Goal: Task Accomplishment & Management: Use online tool/utility

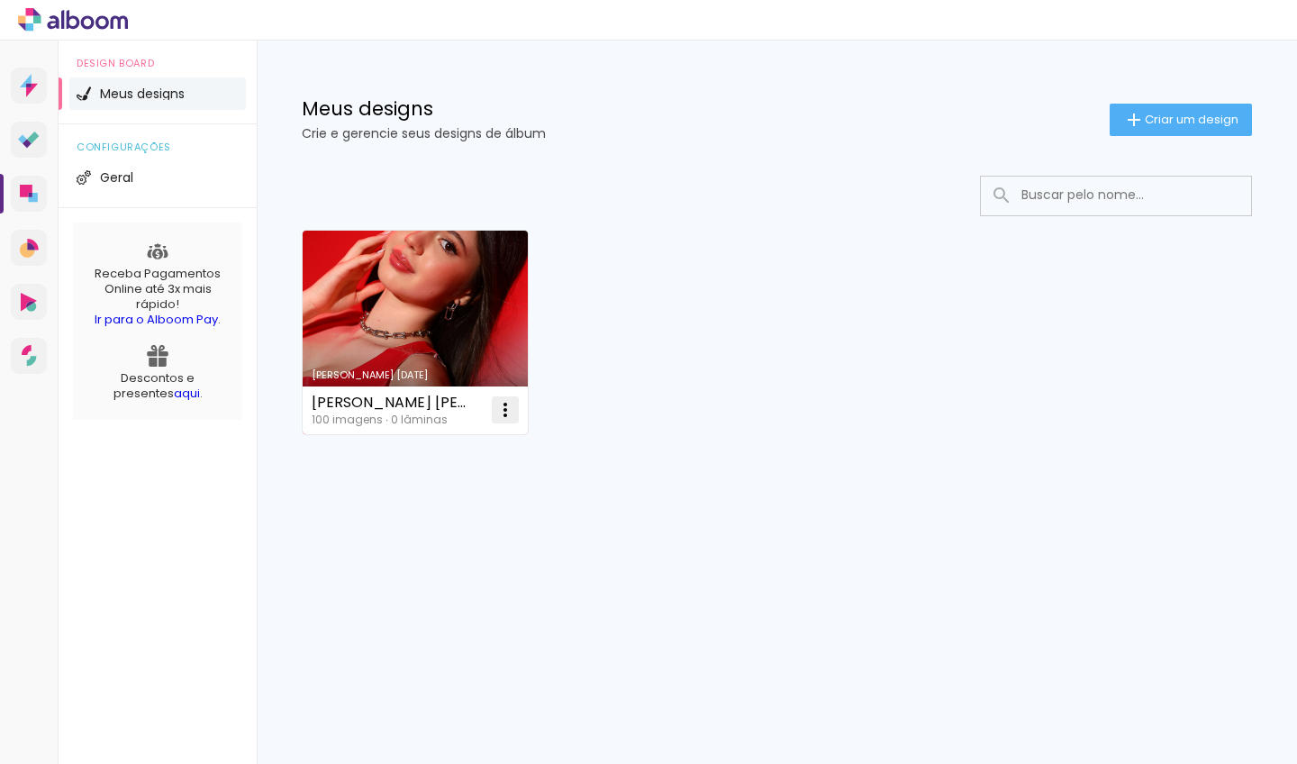
click at [510, 403] on iron-icon at bounding box center [505, 410] width 22 height 22
click at [437, 527] on paper-item "Excluir" at bounding box center [433, 529] width 177 height 36
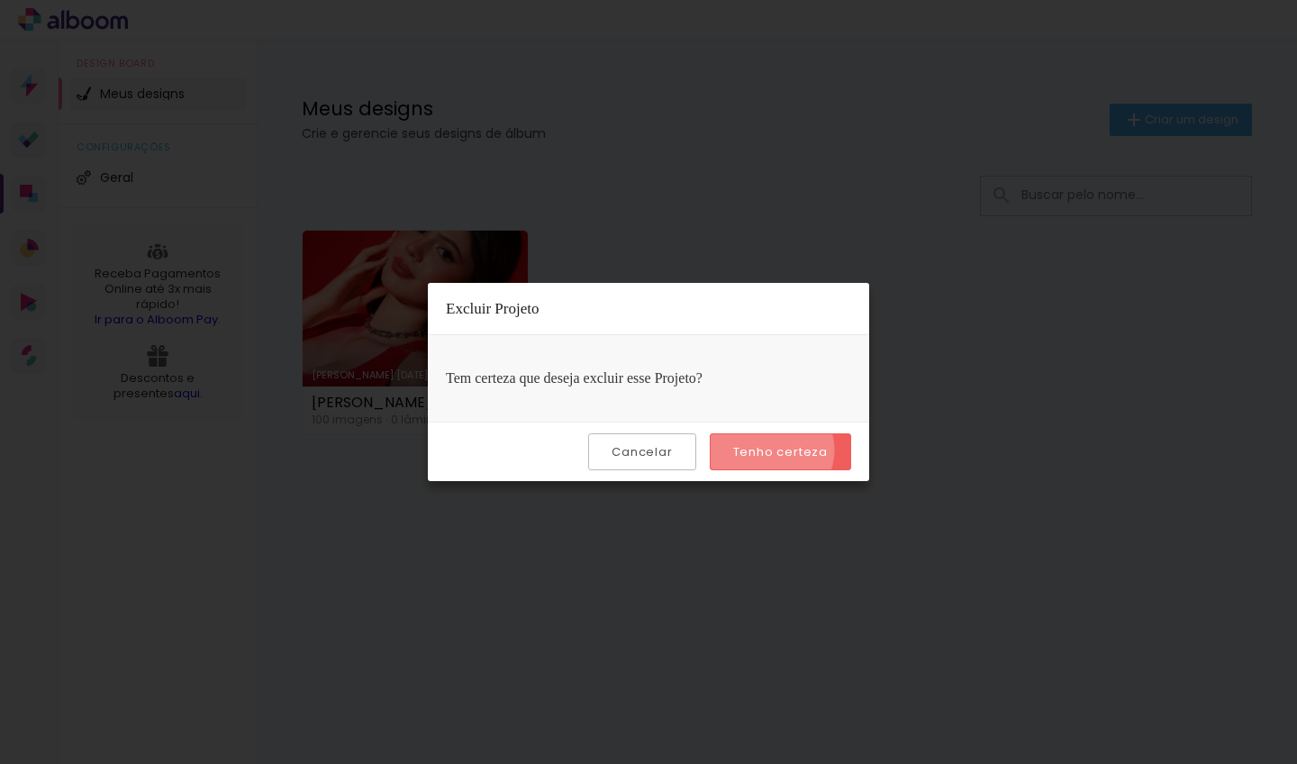
click at [0, 0] on slot "Tenho certeza" at bounding box center [0, 0] width 0 height 0
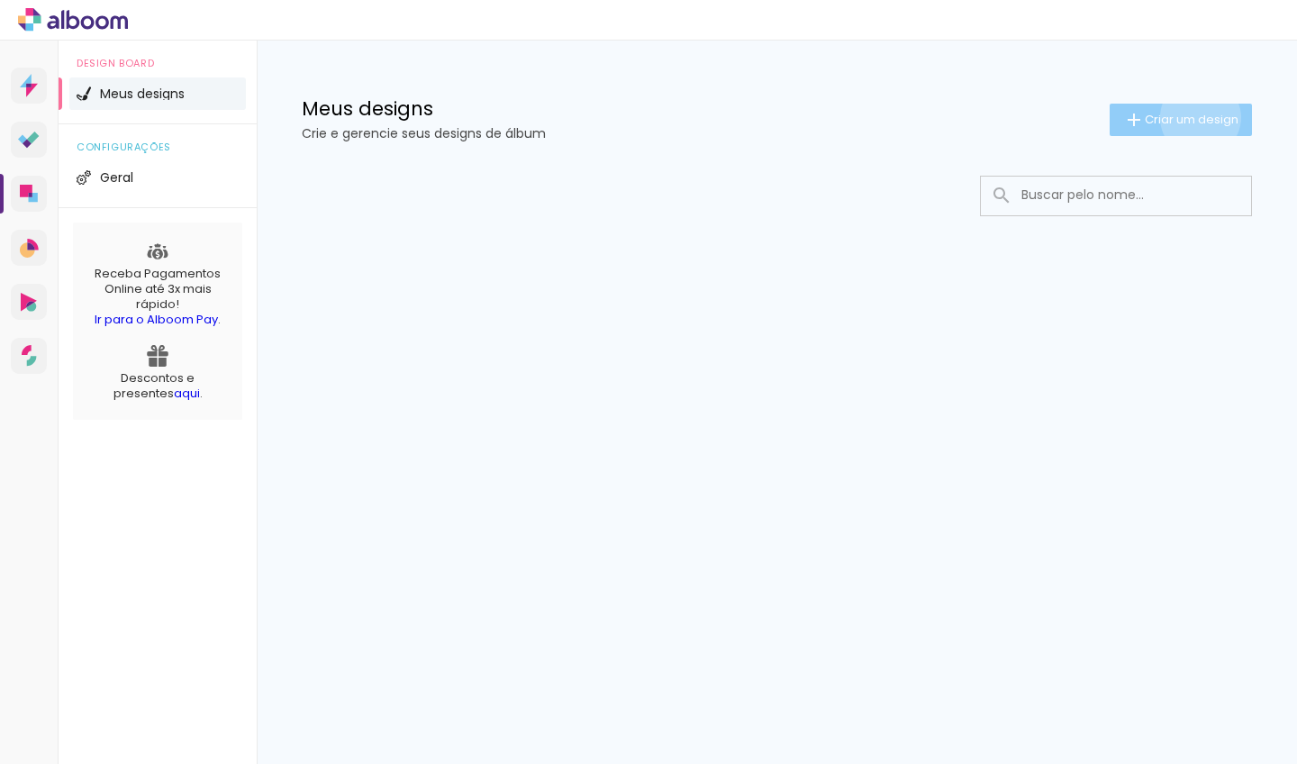
click at [1197, 117] on span "Criar um design" at bounding box center [1191, 119] width 94 height 12
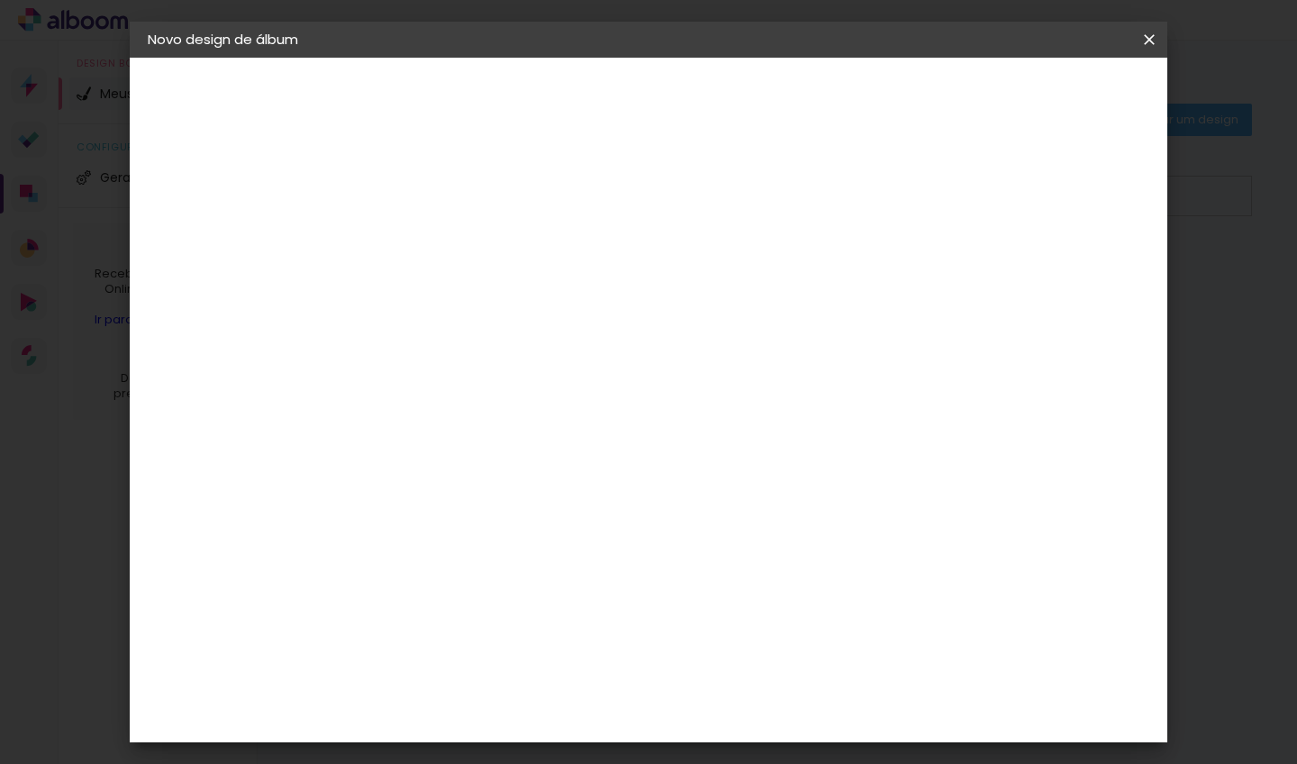
type input "[PERSON_NAME]"
type paper-input "[PERSON_NAME]"
click at [0, 0] on slot "Avançar" at bounding box center [0, 0] width 0 height 0
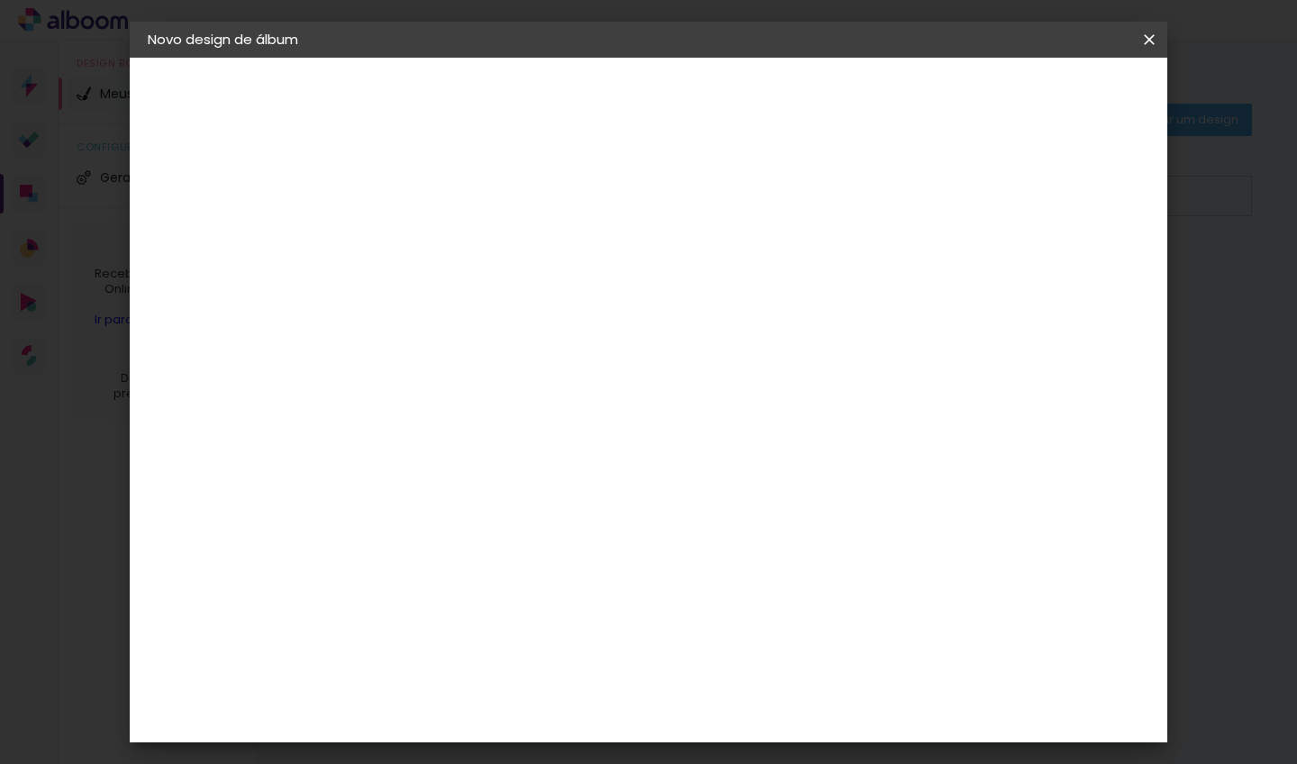
click at [0, 0] on slot "Avançar" at bounding box center [0, 0] width 0 height 0
click at [512, 300] on input "text" at bounding box center [477, 314] width 70 height 28
click at [889, 298] on paper-item "Encadernados" at bounding box center [765, 299] width 360 height 36
type input "Encadernados"
click at [663, 293] on input "Encadernados" at bounding box center [552, 296] width 221 height 28
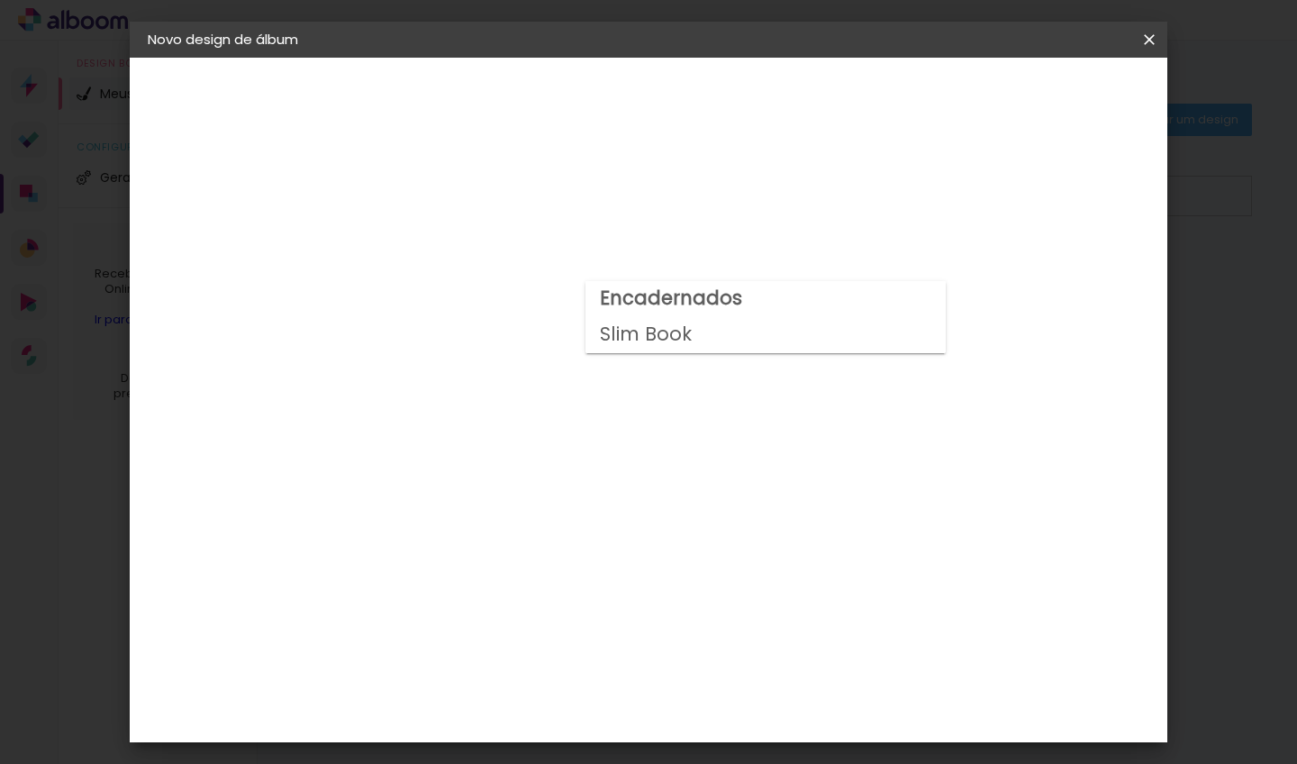
click at [916, 293] on paper-item "Encadernados" at bounding box center [765, 299] width 360 height 36
click at [0, 0] on slot "Avançar" at bounding box center [0, 0] width 0 height 0
click at [888, 190] on div at bounding box center [880, 194] width 16 height 16
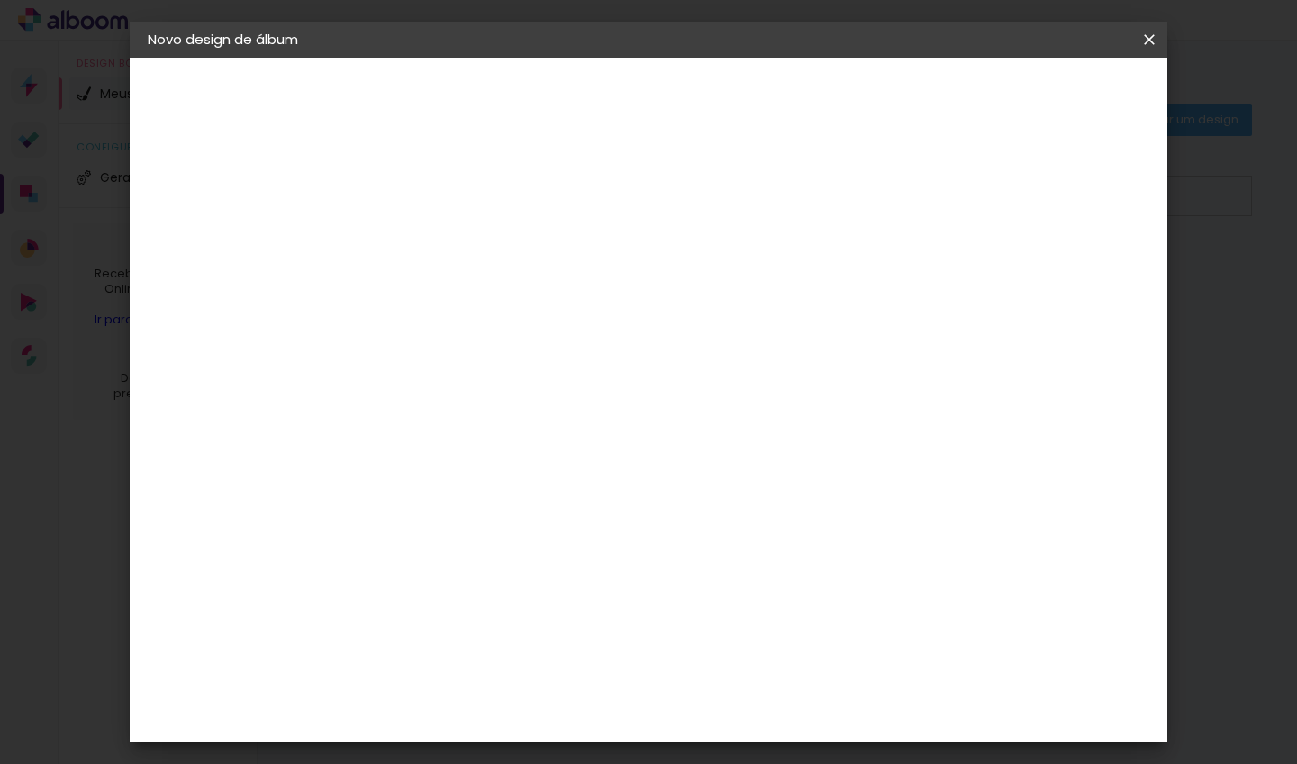
type paper-checkbox "on"
click at [990, 89] on span "Iniciar design" at bounding box center [949, 95] width 82 height 13
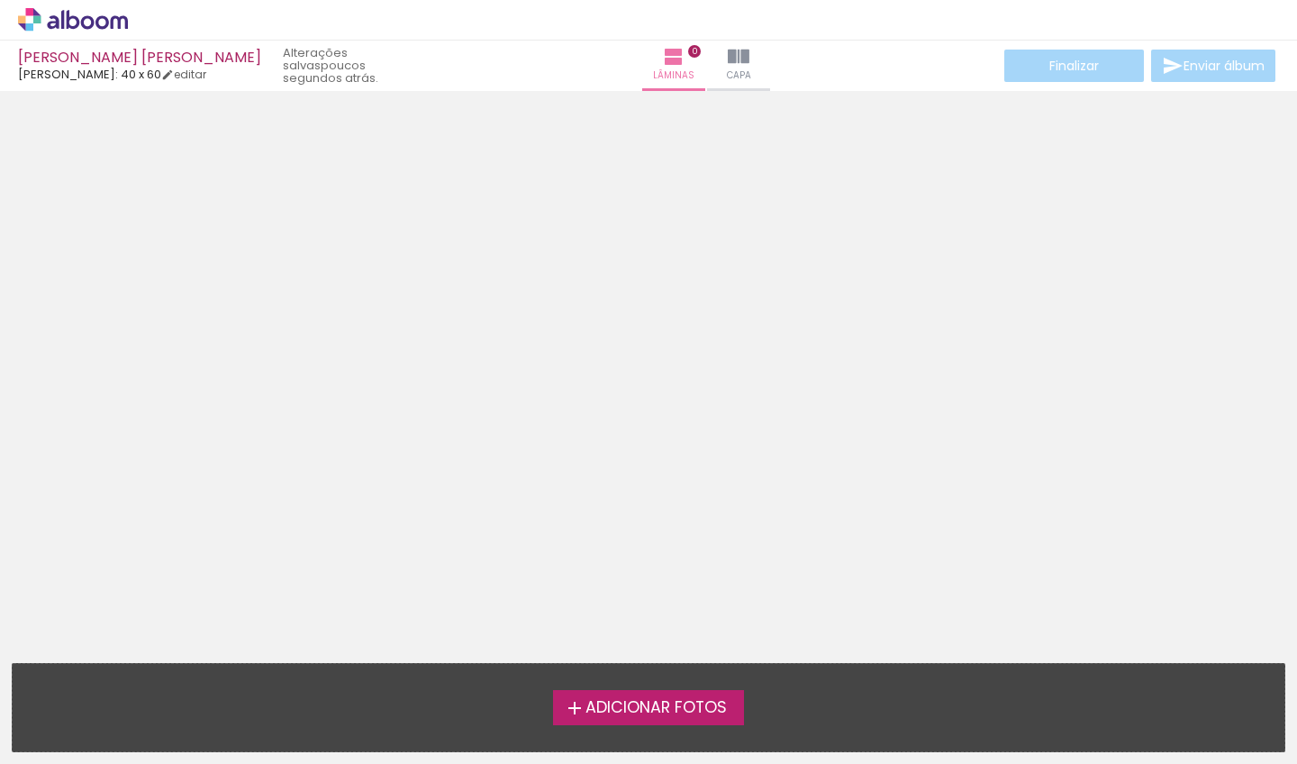
click at [652, 711] on span "Adicionar Fotos" at bounding box center [655, 708] width 141 height 16
click at [0, 0] on input "file" at bounding box center [0, 0] width 0 height 0
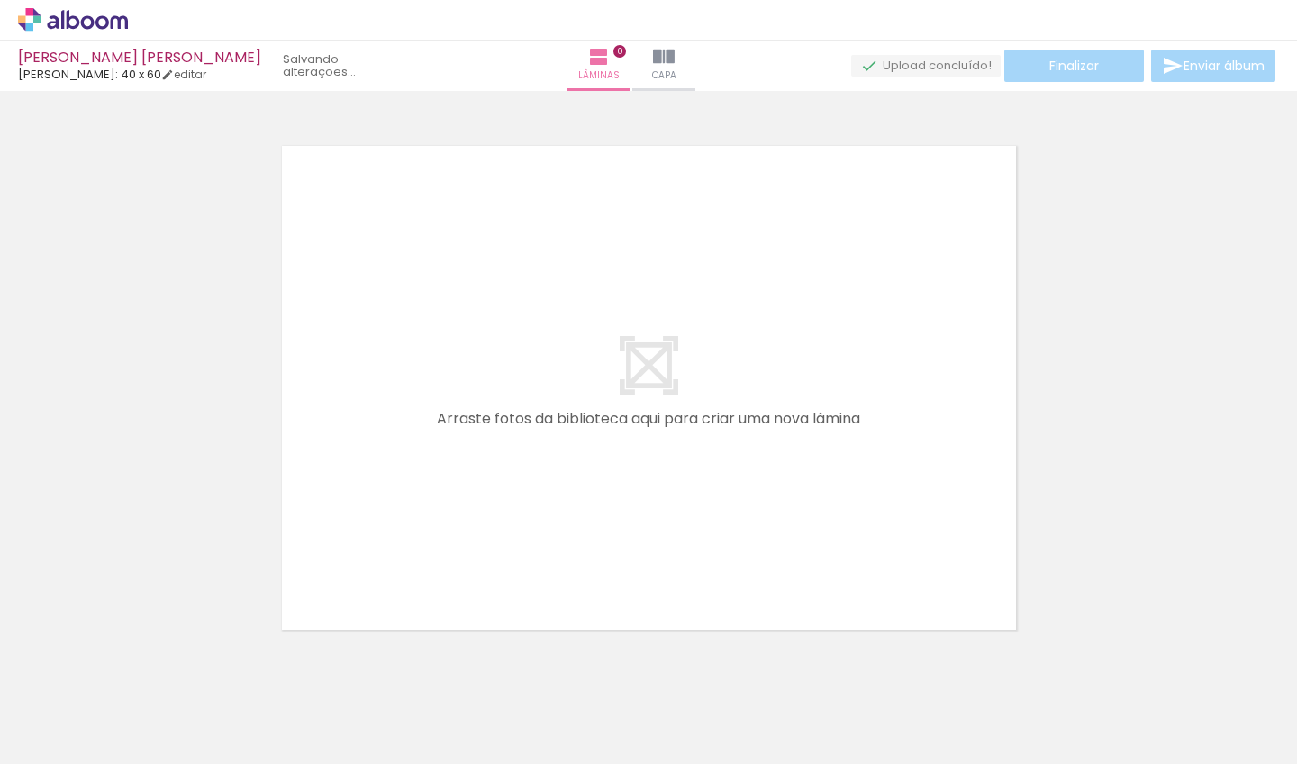
scroll to position [23, 0]
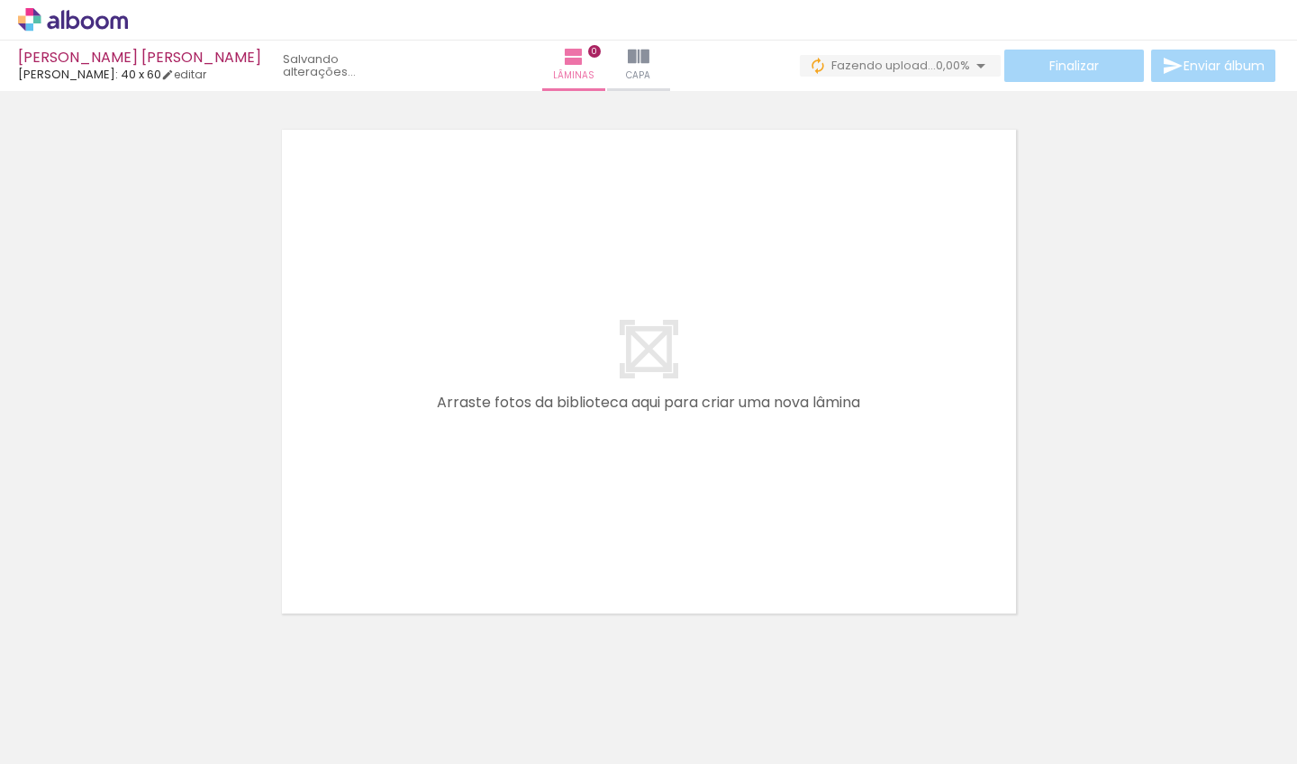
click at [48, 736] on span "Adicionar Fotos" at bounding box center [64, 739] width 54 height 20
click at [0, 0] on input "file" at bounding box center [0, 0] width 0 height 0
click at [58, 744] on span "Adicionar Fotos" at bounding box center [64, 739] width 54 height 20
click at [0, 0] on input "file" at bounding box center [0, 0] width 0 height 0
click at [88, 737] on span "Adicionar Fotos" at bounding box center [64, 739] width 54 height 20
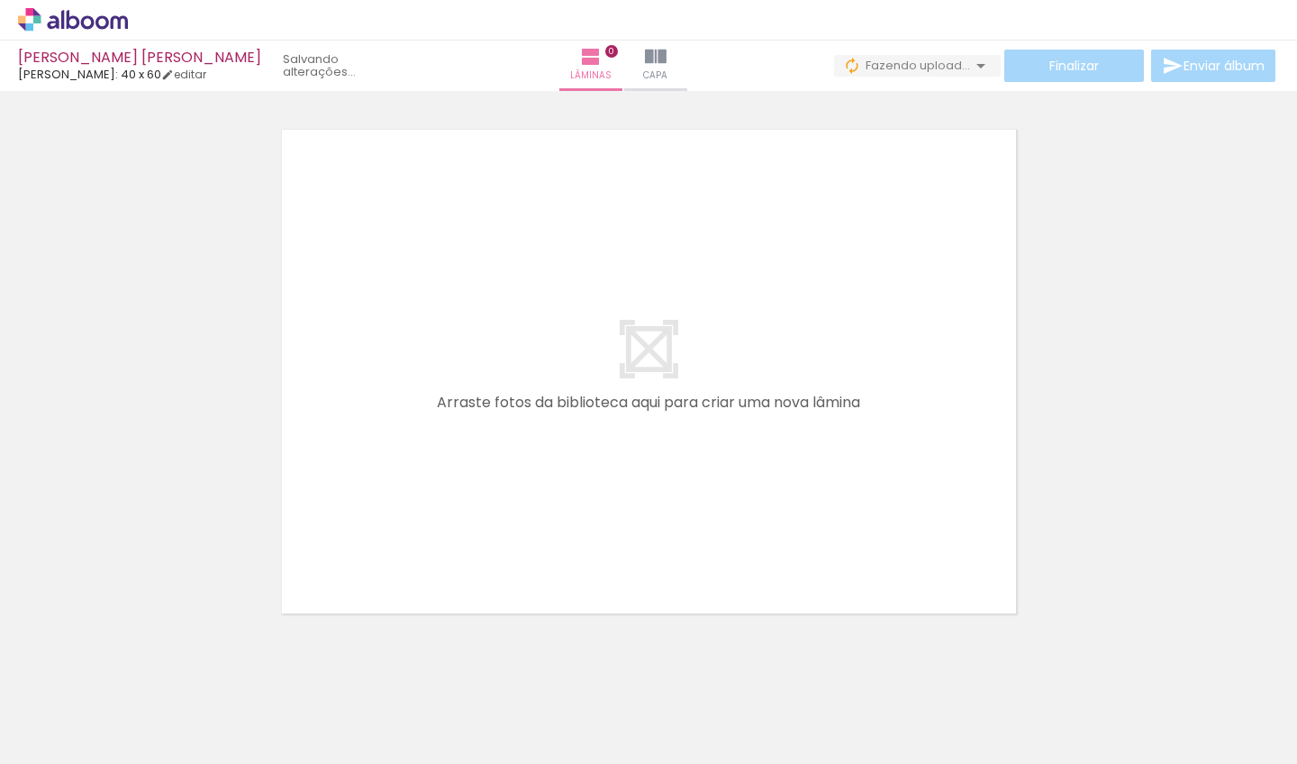
click at [0, 0] on input "file" at bounding box center [0, 0] width 0 height 0
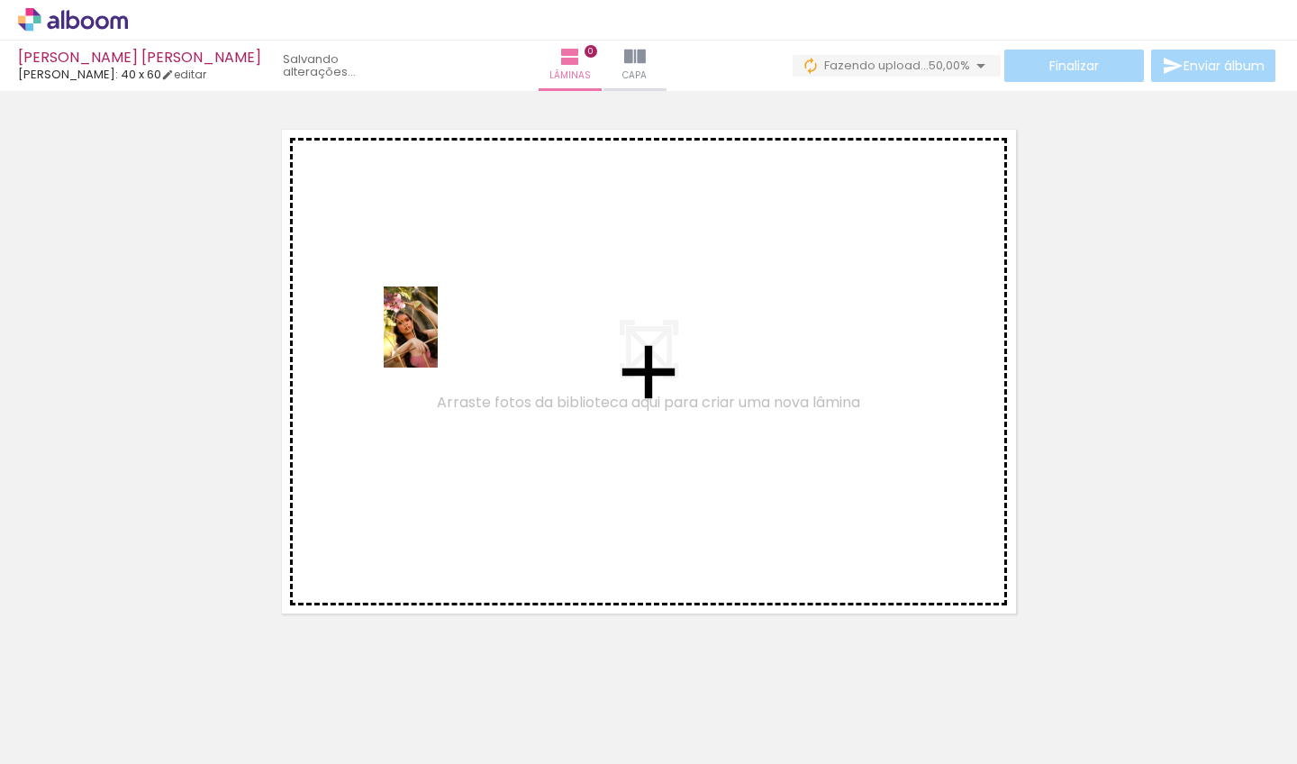
drag, startPoint x: 172, startPoint y: 687, endPoint x: 439, endPoint y: 341, distance: 436.6
click at [439, 341] on quentale-workspace at bounding box center [648, 382] width 1297 height 764
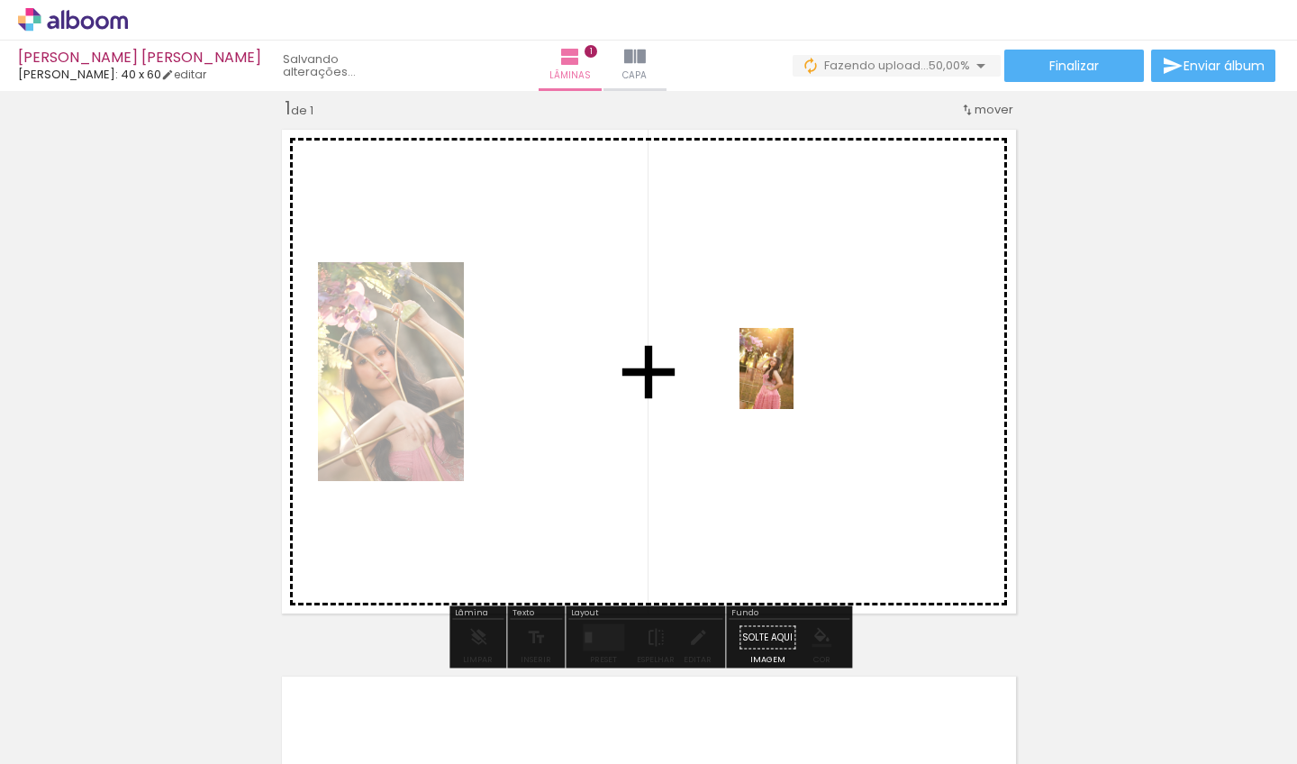
drag, startPoint x: 292, startPoint y: 685, endPoint x: 793, endPoint y: 382, distance: 586.2
click at [793, 382] on quentale-workspace at bounding box center [648, 382] width 1297 height 764
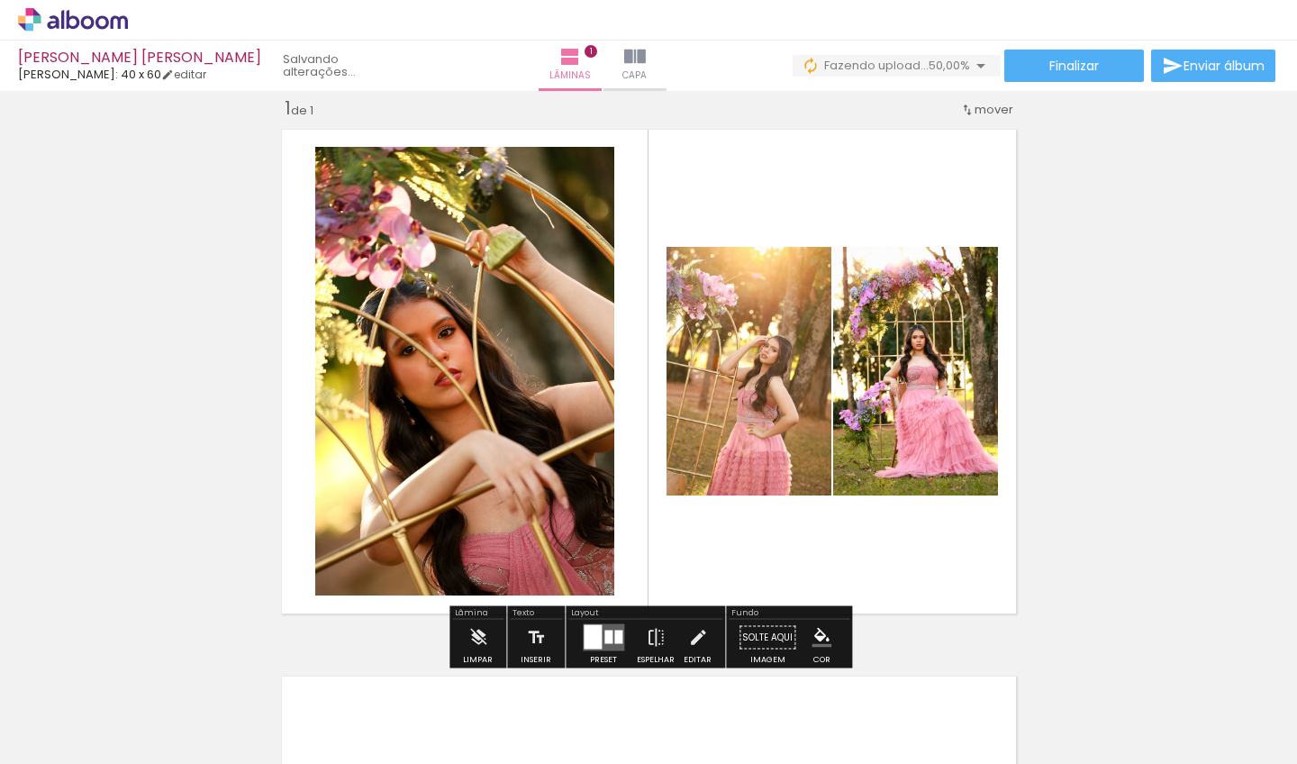
drag, startPoint x: 396, startPoint y: 686, endPoint x: 792, endPoint y: 399, distance: 488.7
click at [792, 399] on quentale-workspace at bounding box center [648, 382] width 1297 height 764
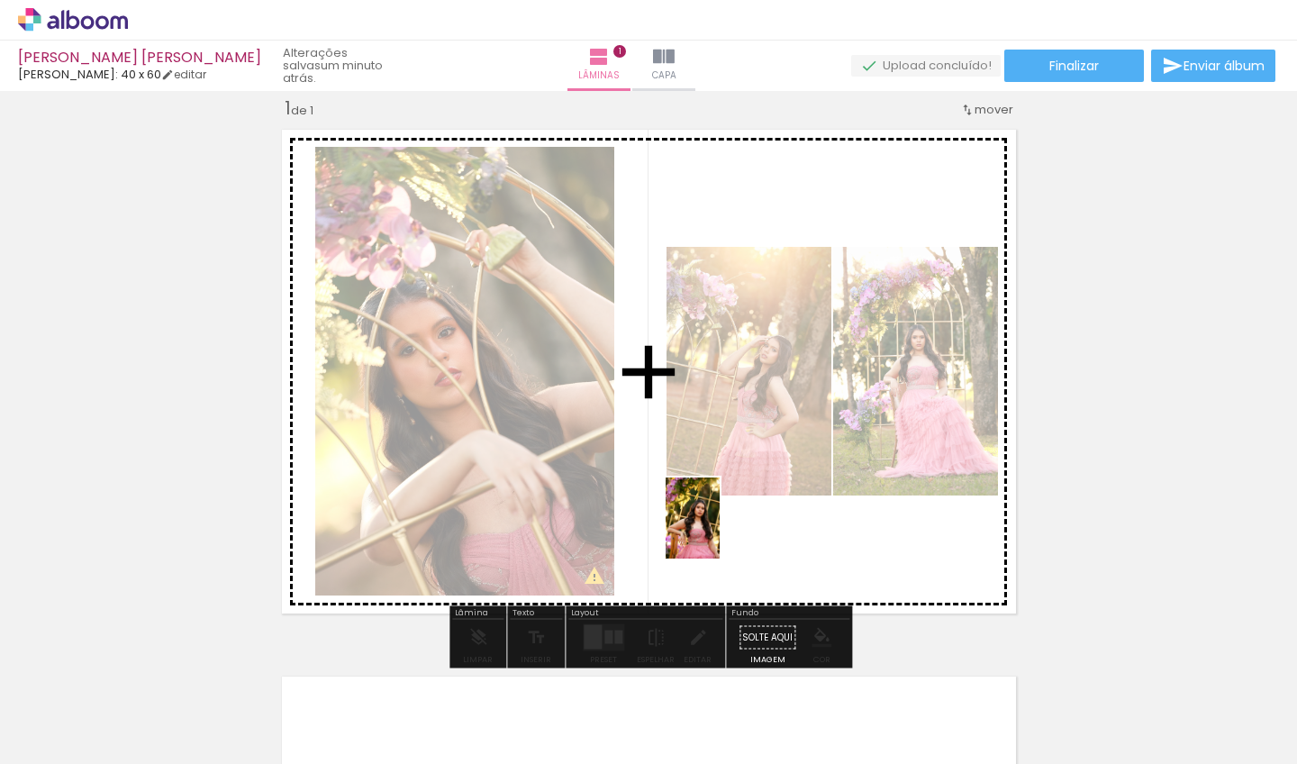
drag, startPoint x: 484, startPoint y: 699, endPoint x: 722, endPoint y: 534, distance: 290.0
click at [722, 534] on quentale-workspace at bounding box center [648, 382] width 1297 height 764
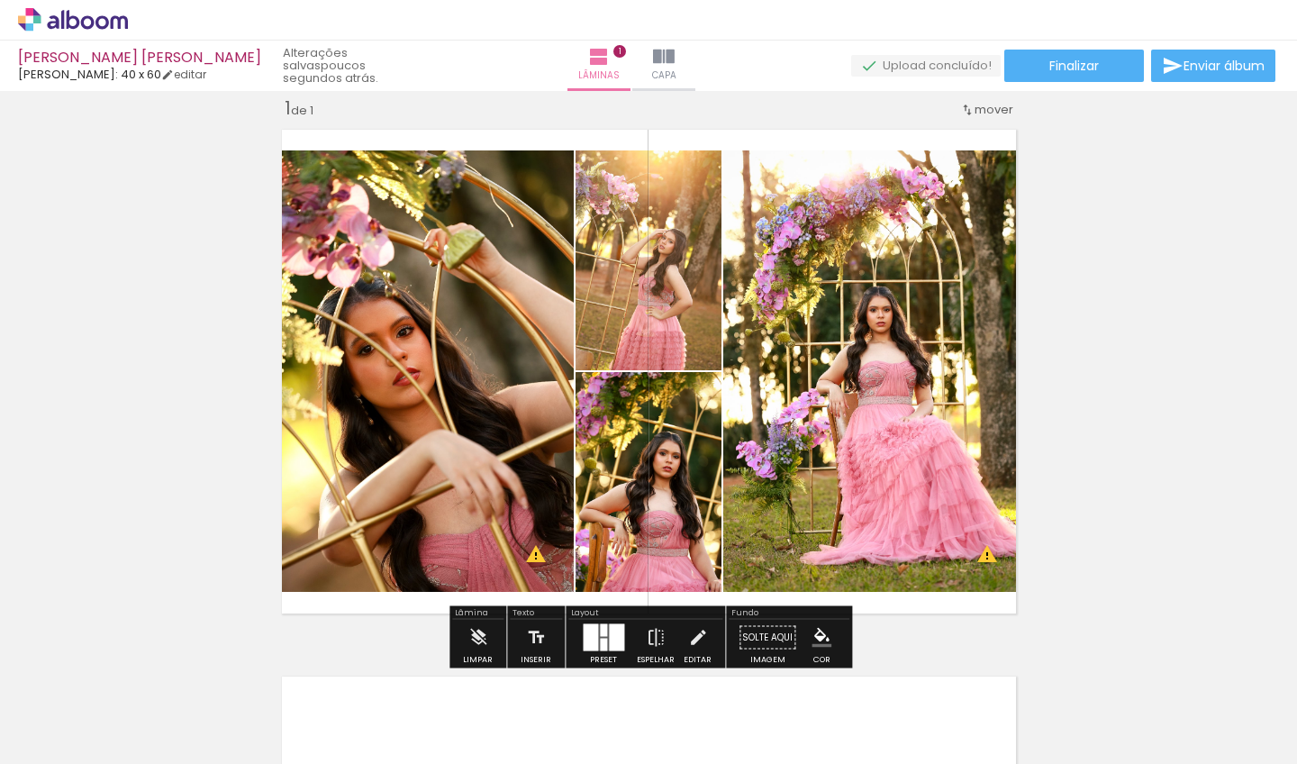
click at [600, 629] on div at bounding box center [603, 630] width 7 height 13
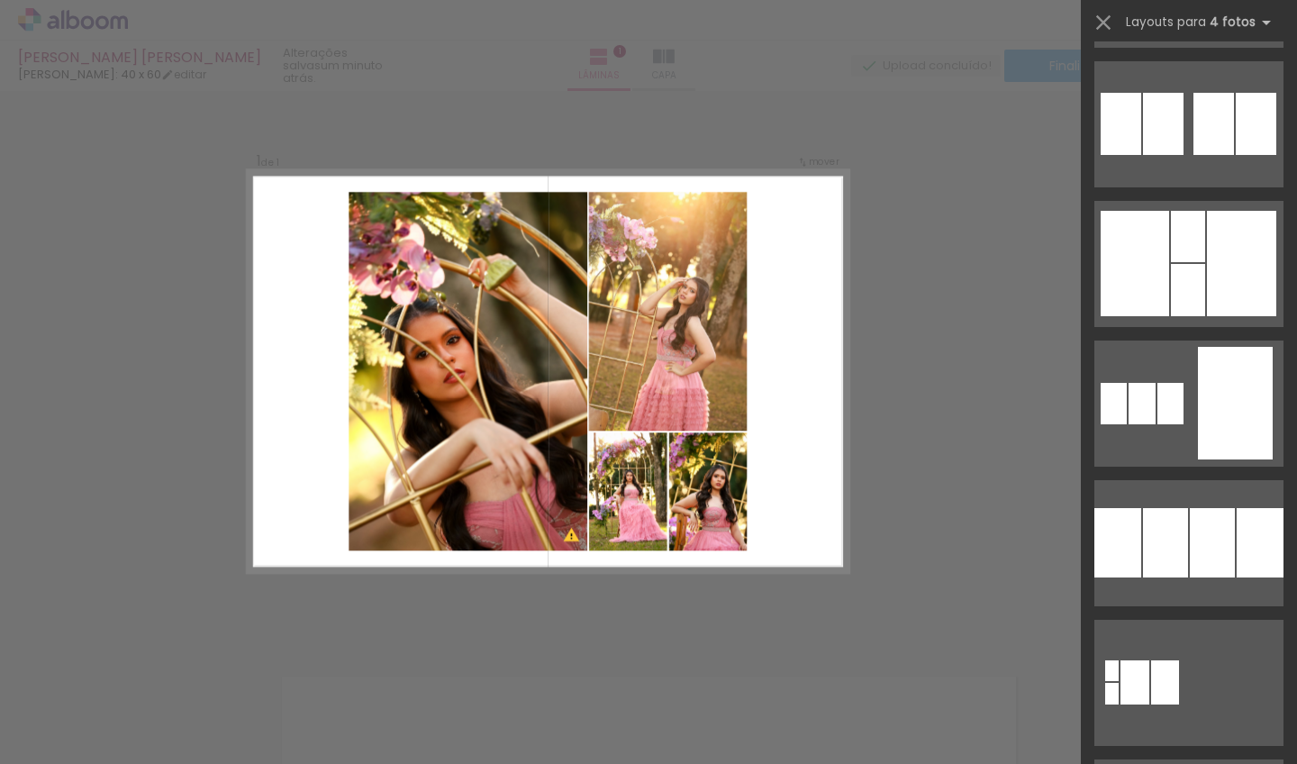
scroll to position [2065, 0]
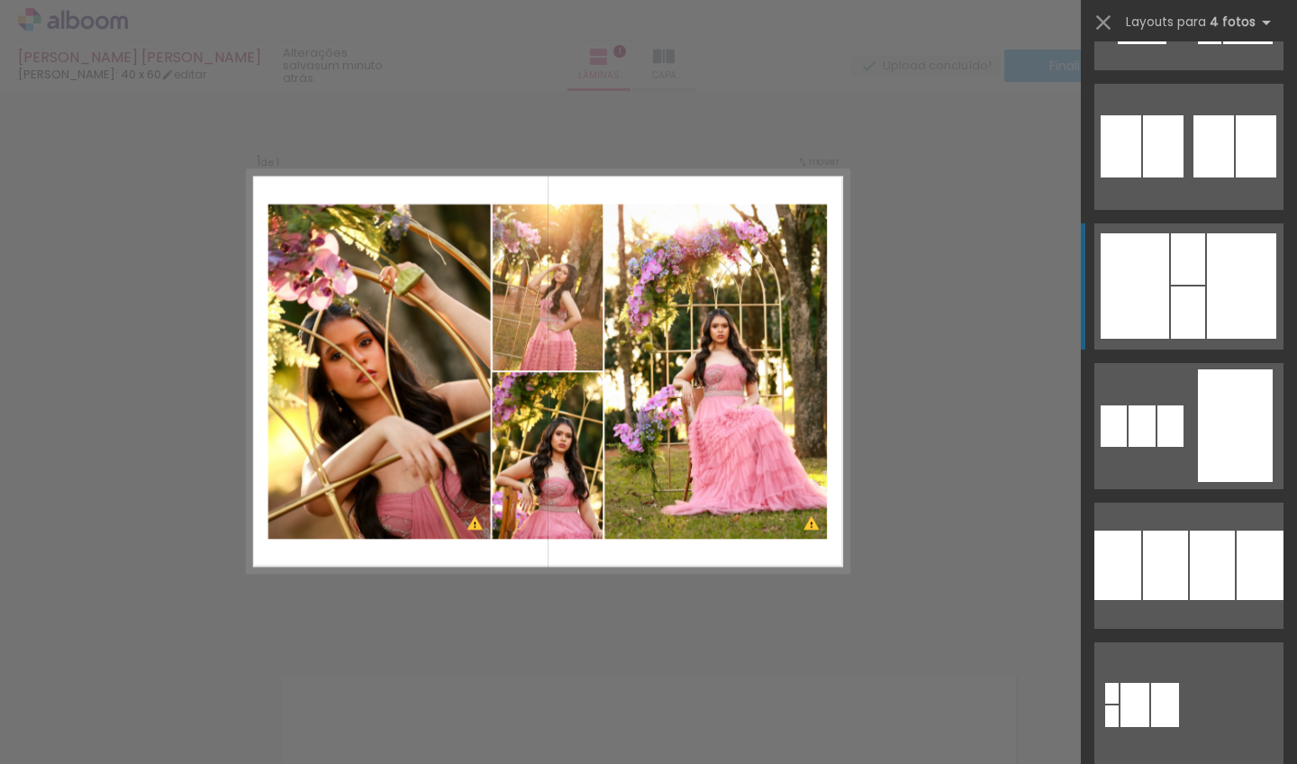
click at [1193, 267] on div at bounding box center [1188, 258] width 34 height 51
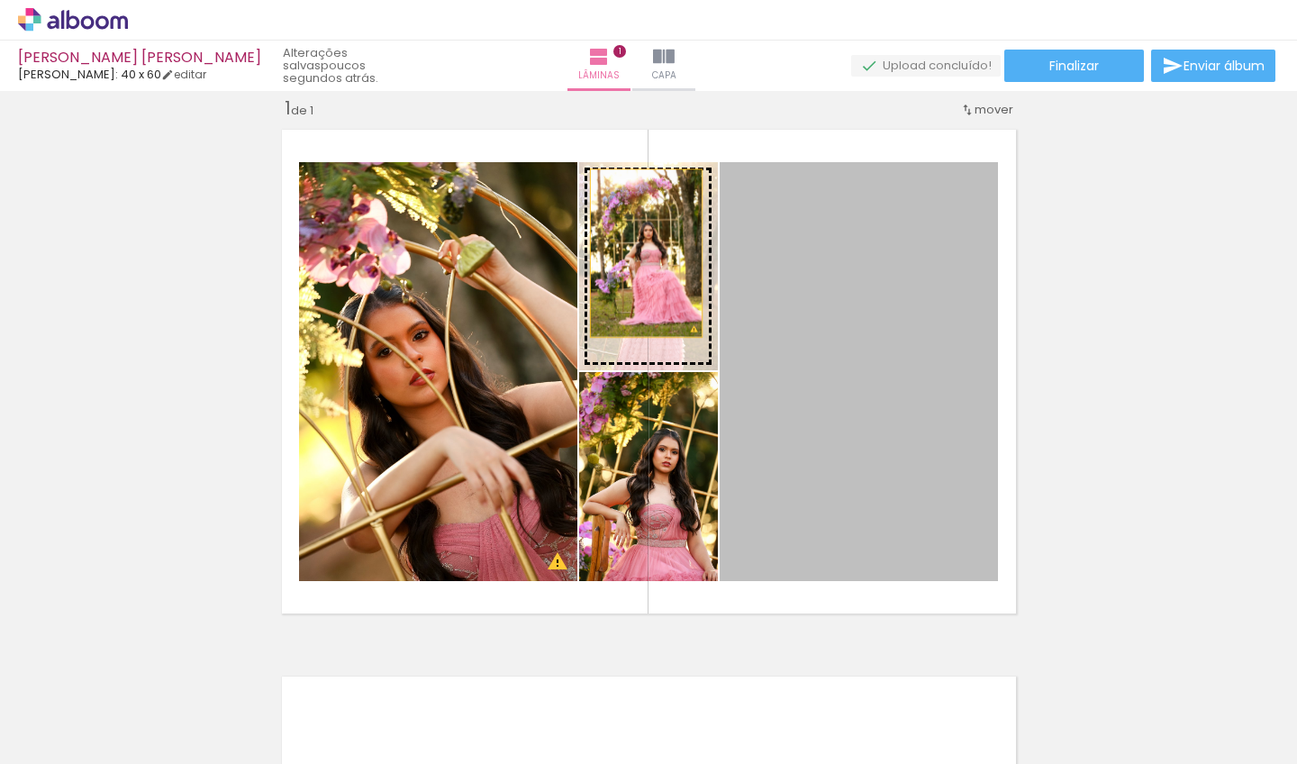
drag, startPoint x: 845, startPoint y: 279, endPoint x: 647, endPoint y: 253, distance: 199.8
click at [0, 0] on slot at bounding box center [0, 0] width 0 height 0
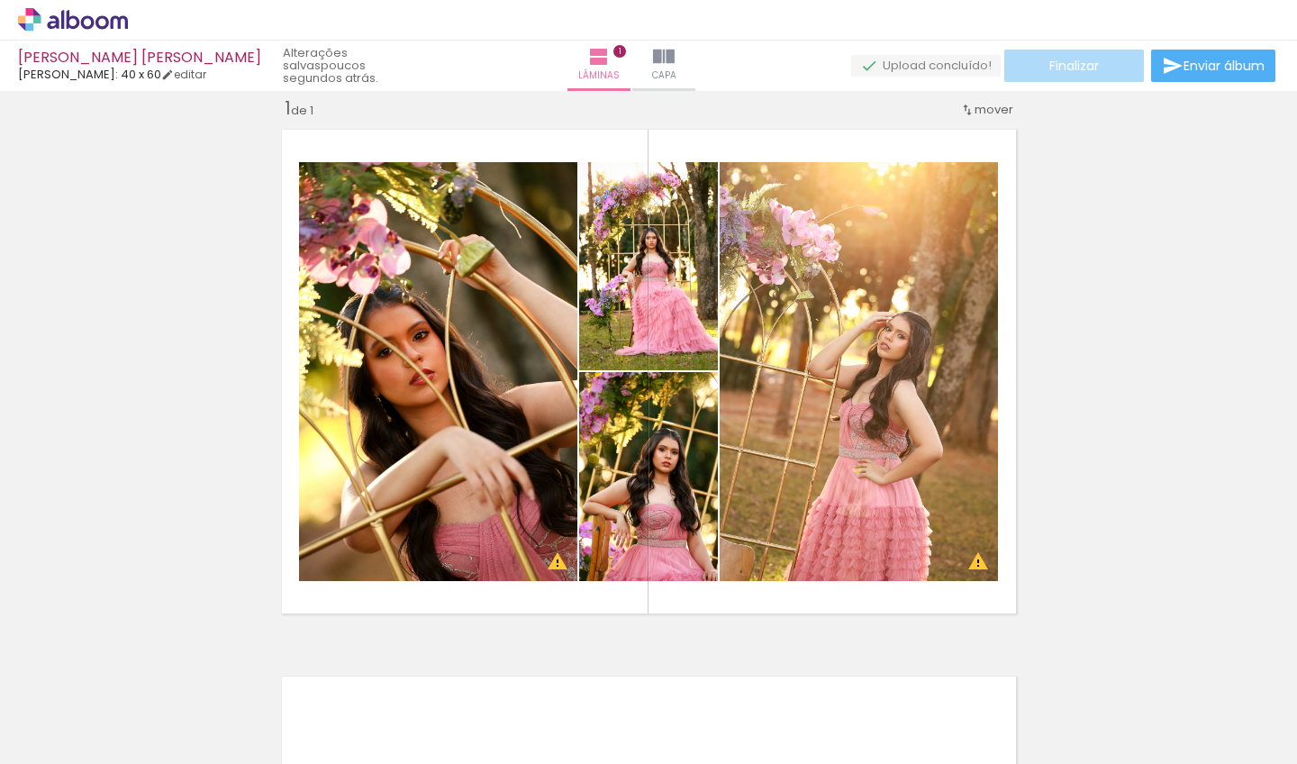
click at [1071, 69] on span "Finalizar" at bounding box center [1074, 65] width 50 height 13
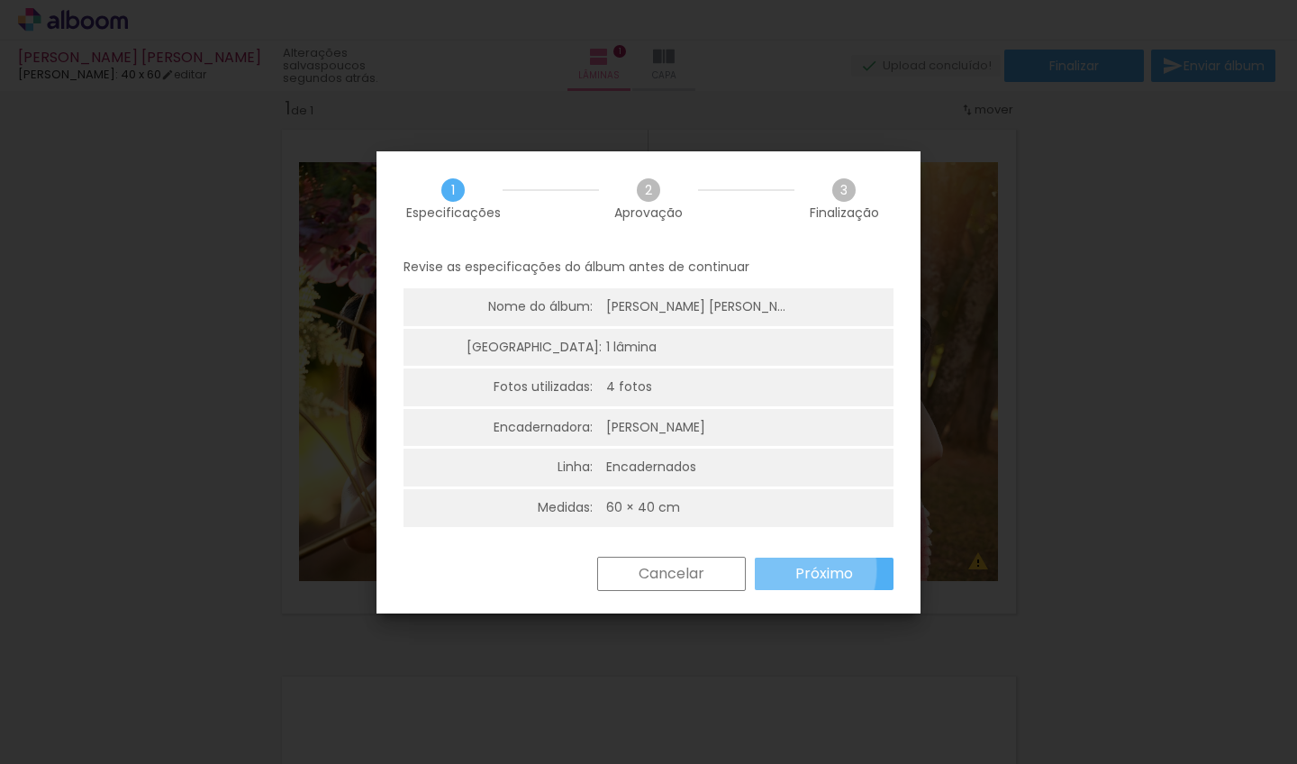
click at [788, 565] on paper-button "Próximo" at bounding box center [824, 573] width 139 height 32
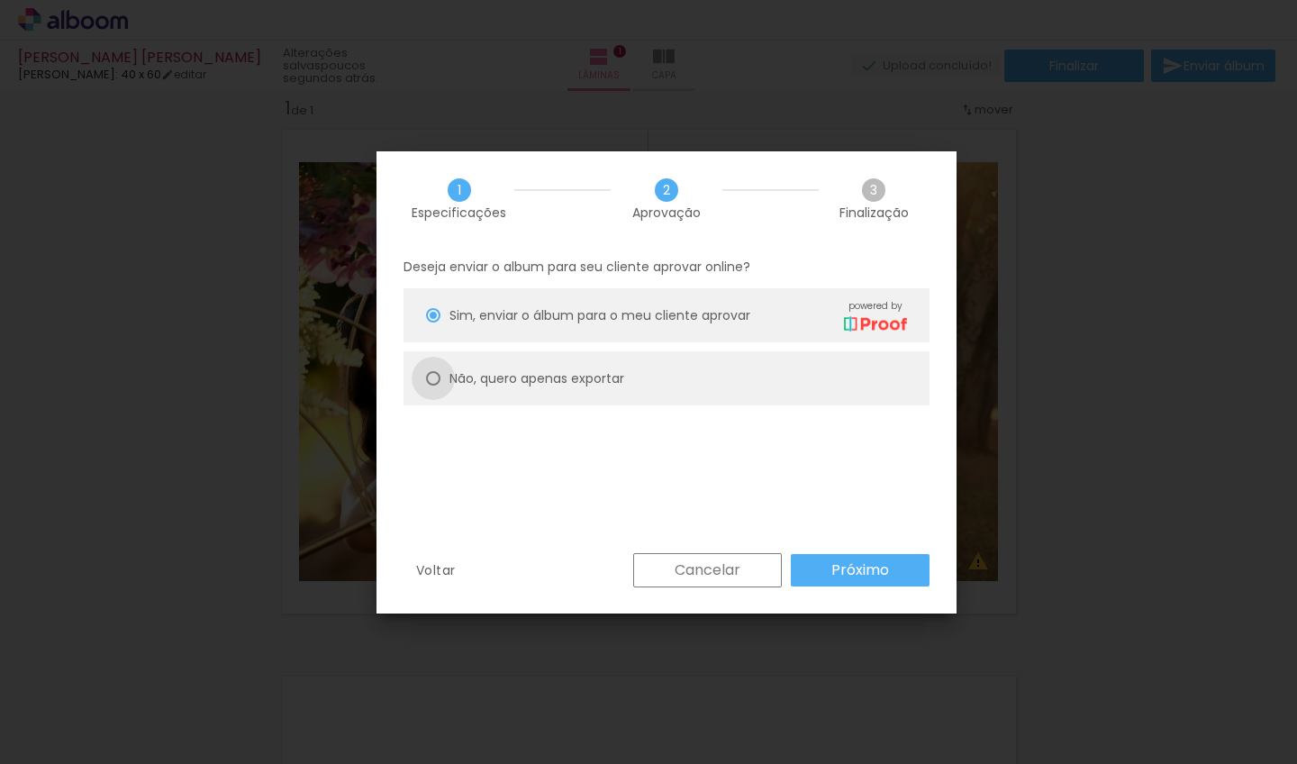
click at [439, 322] on div at bounding box center [433, 315] width 14 height 14
type paper-radio-button "on"
click at [0, 0] on slot "Próximo" at bounding box center [0, 0] width 0 height 0
type input "Alta, 300 DPI"
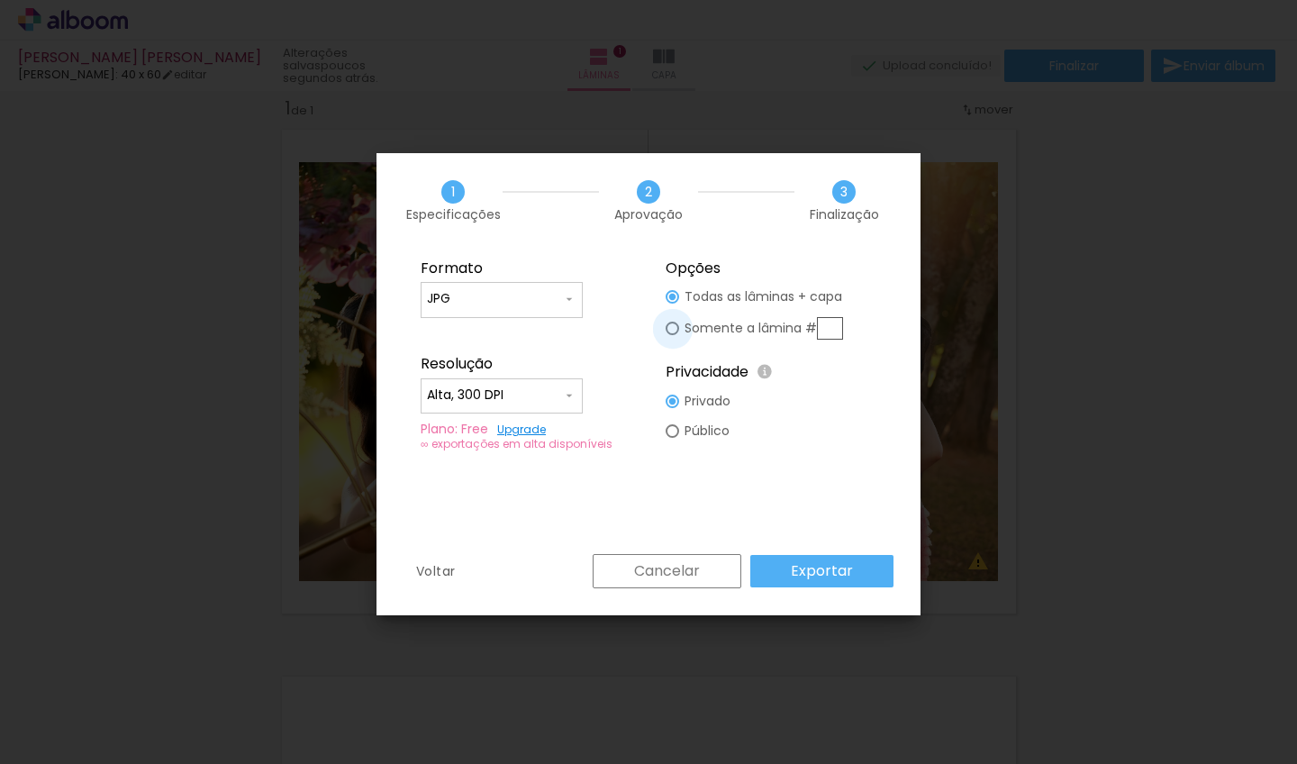
click at [673, 303] on div at bounding box center [672, 297] width 14 height 14
type paper-radio-button "on"
click at [674, 300] on div at bounding box center [672, 297] width 14 height 14
type paper-radio-button "on"
click at [792, 571] on paper-button "Exportar" at bounding box center [821, 571] width 143 height 32
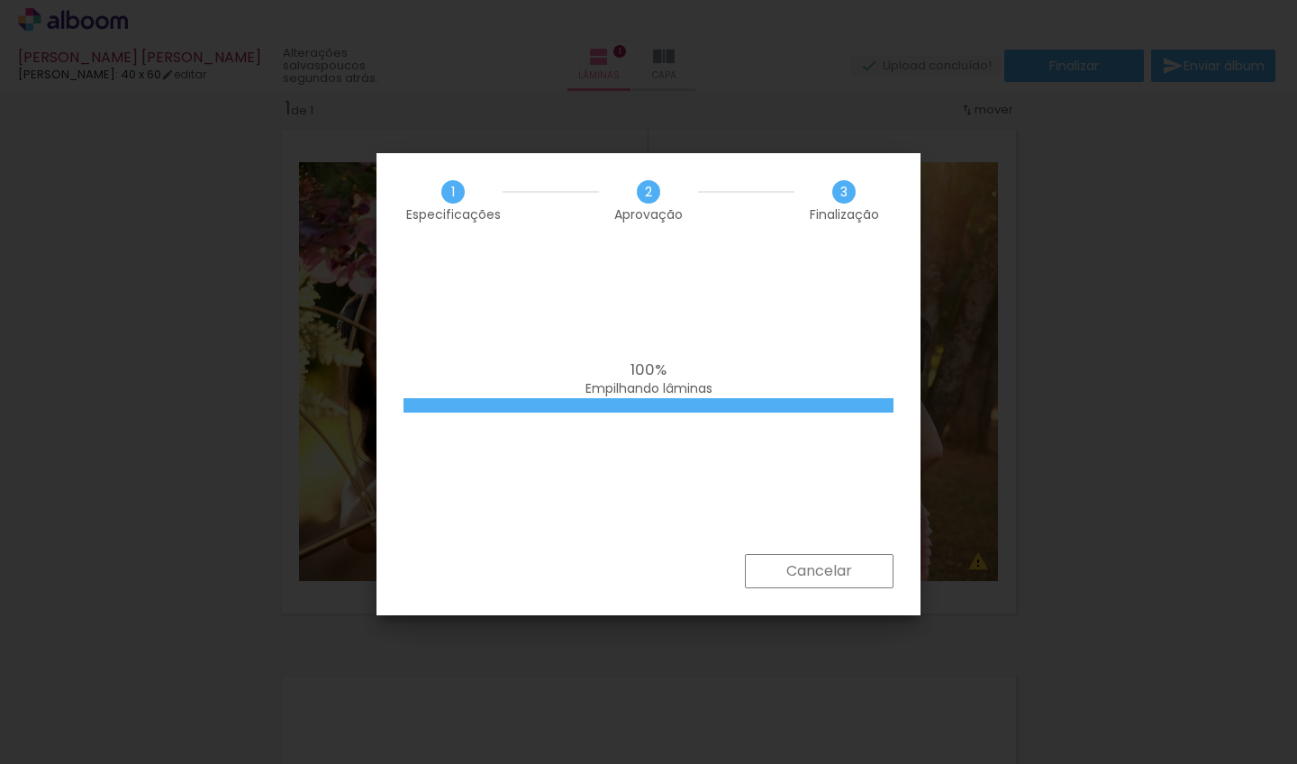
click at [1111, 425] on iron-overlay-backdrop at bounding box center [648, 382] width 1297 height 764
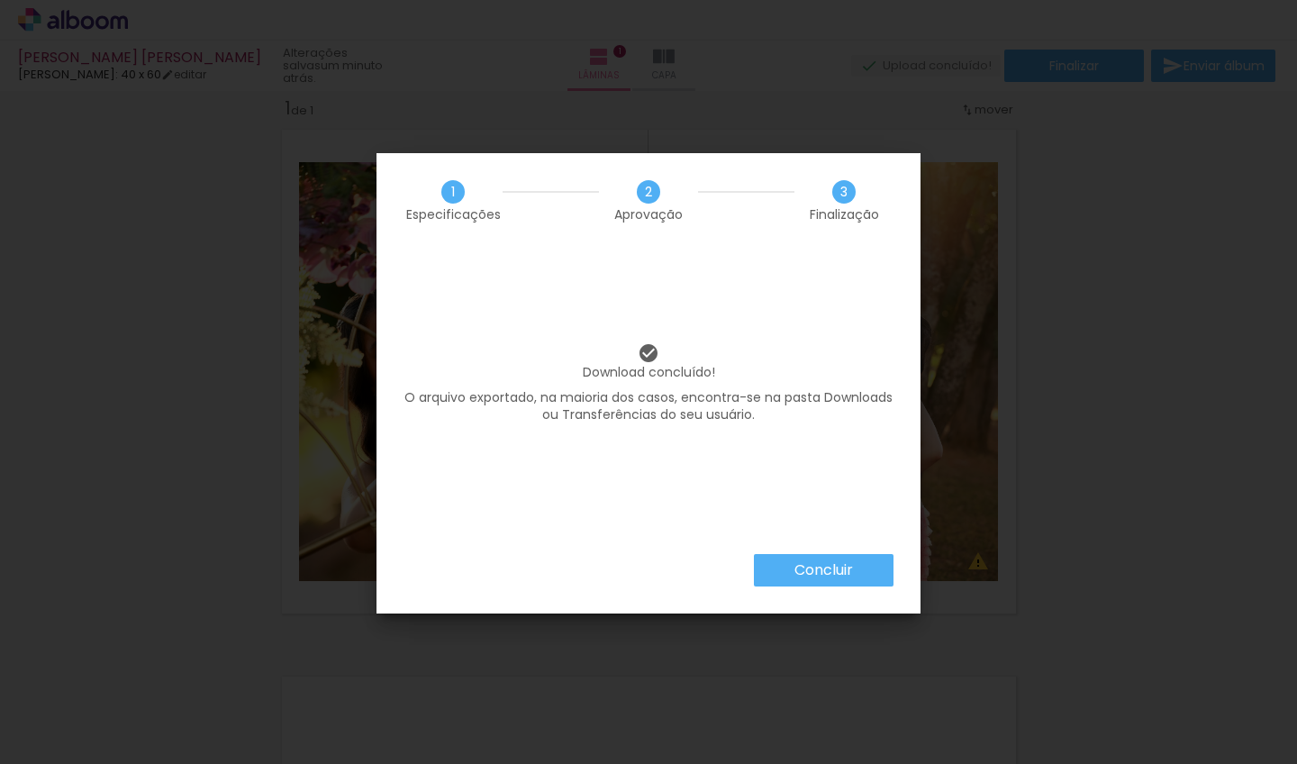
click at [783, 560] on paper-button "Concluir" at bounding box center [824, 570] width 140 height 32
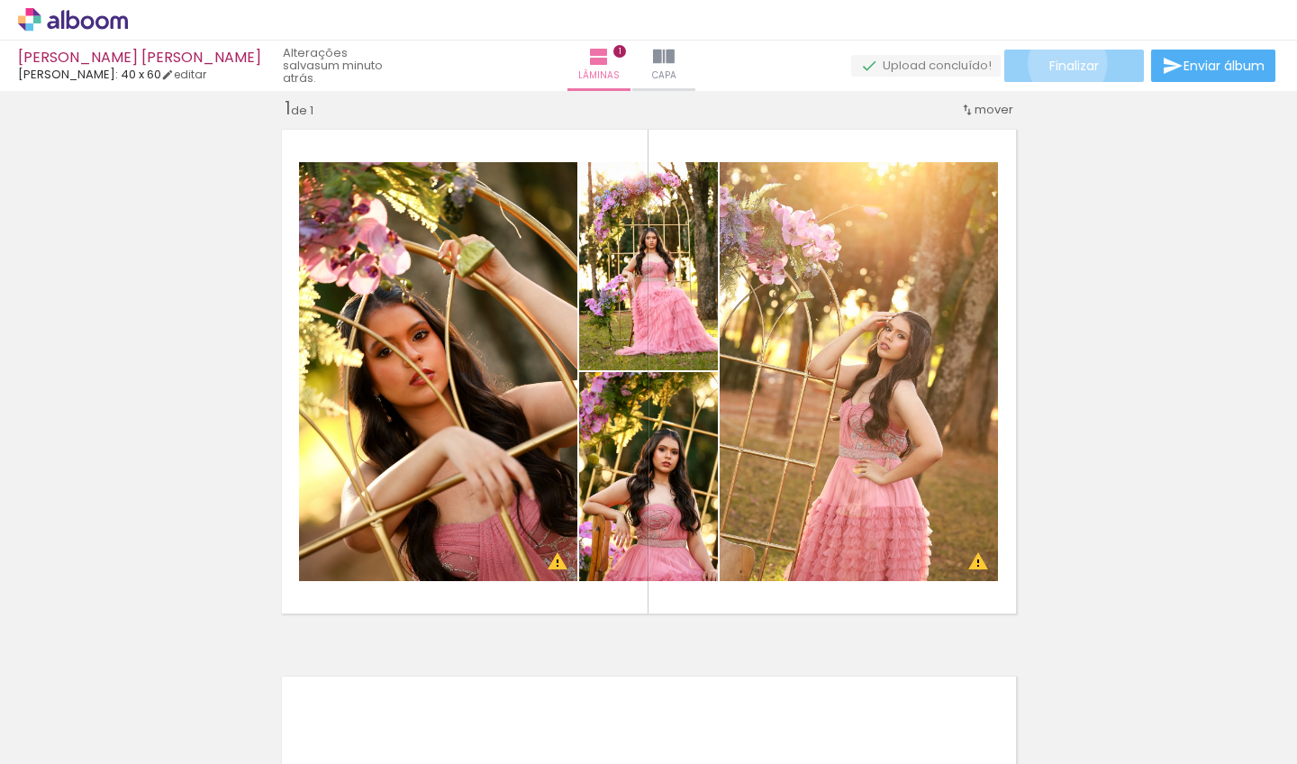
click at [1061, 63] on span "Finalizar" at bounding box center [1074, 65] width 50 height 13
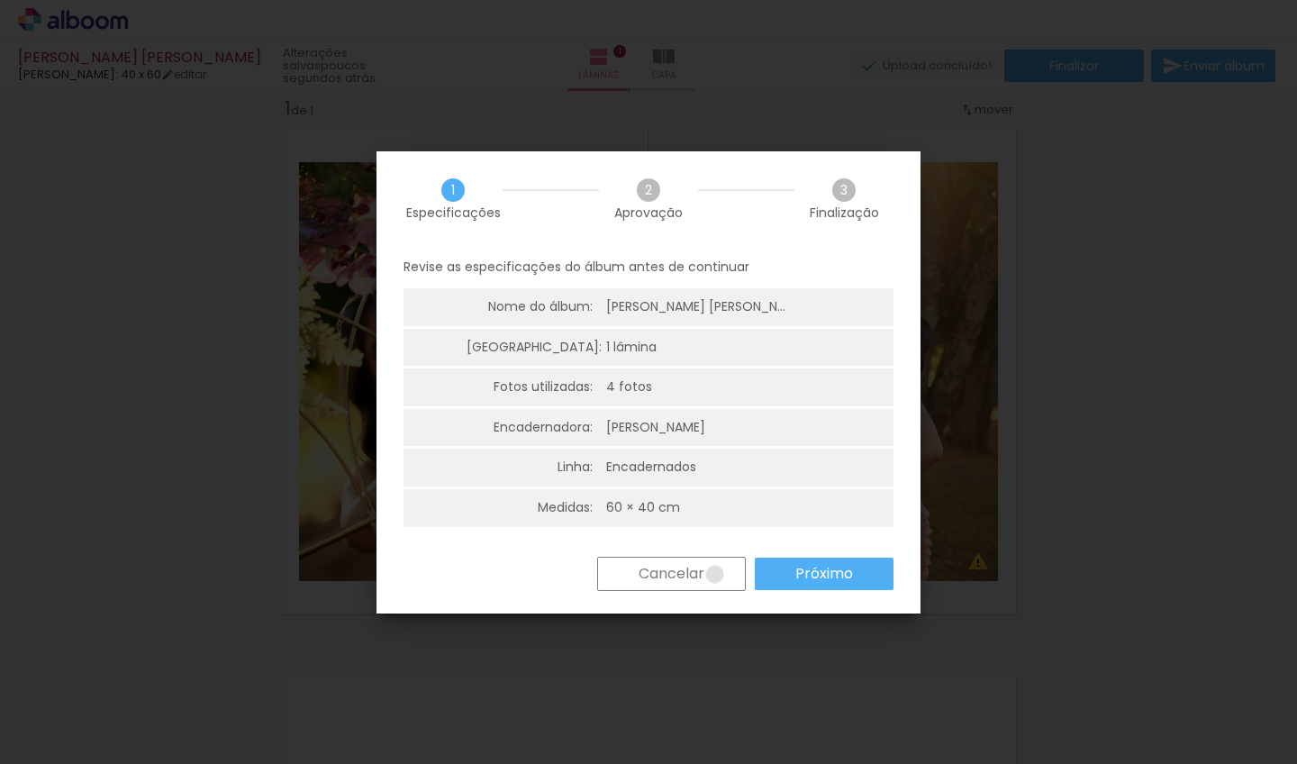
click at [714, 570] on paper-button "Cancelar" at bounding box center [671, 573] width 149 height 34
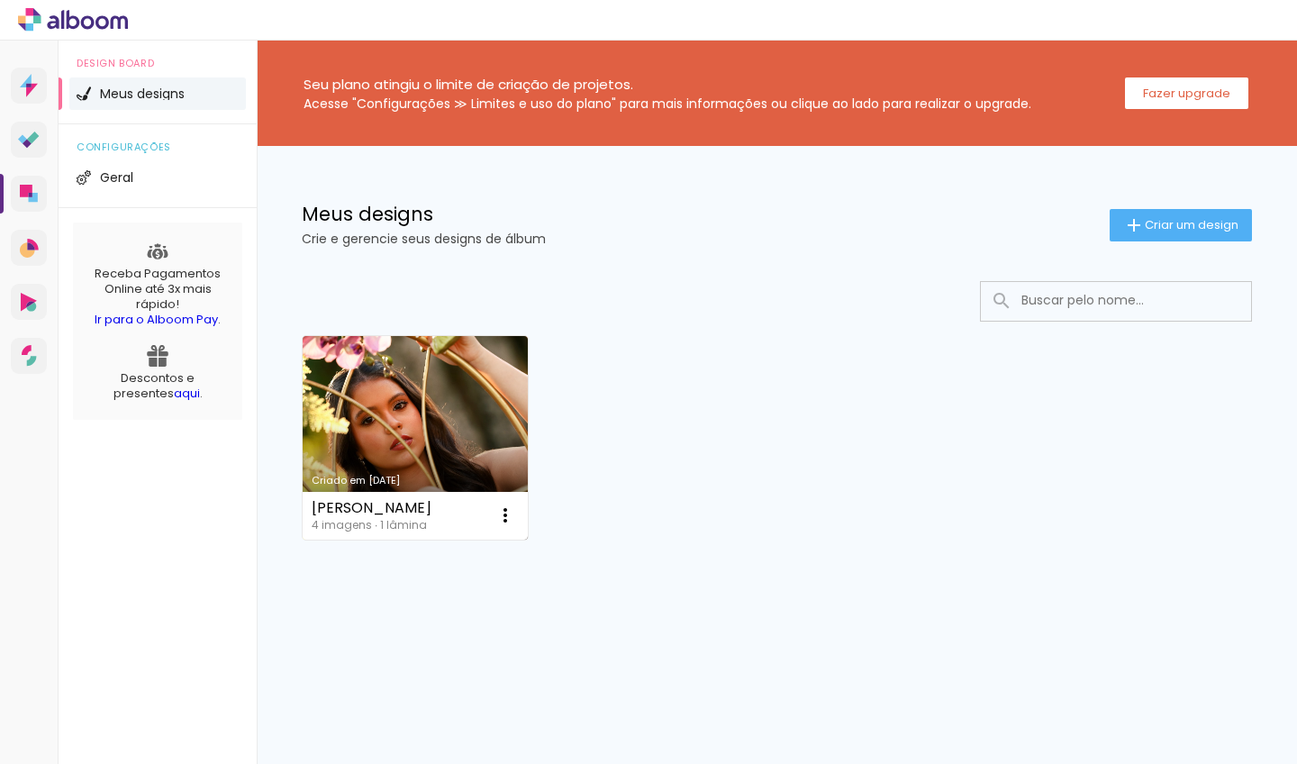
click at [392, 416] on link "Criado em [DATE]" at bounding box center [415, 438] width 225 height 204
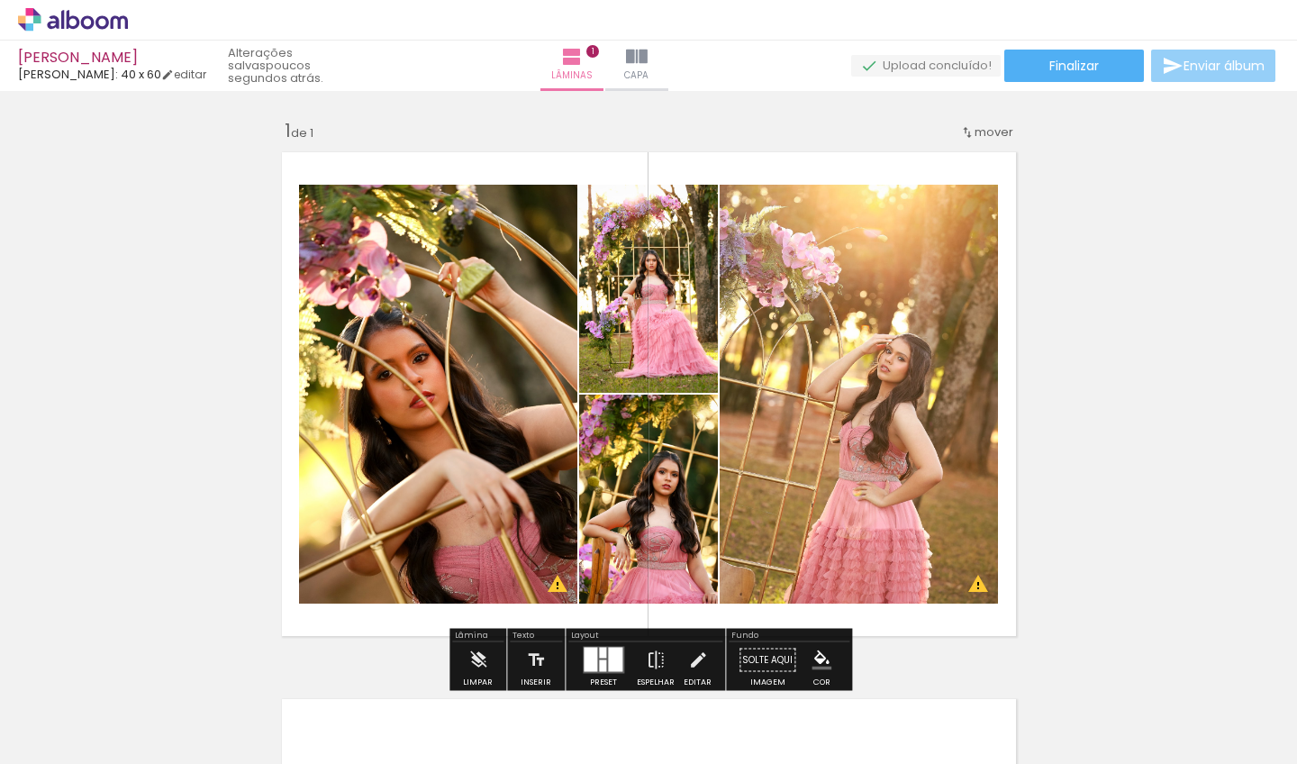
click at [1208, 67] on span "Enviar álbum" at bounding box center [1223, 65] width 81 height 13
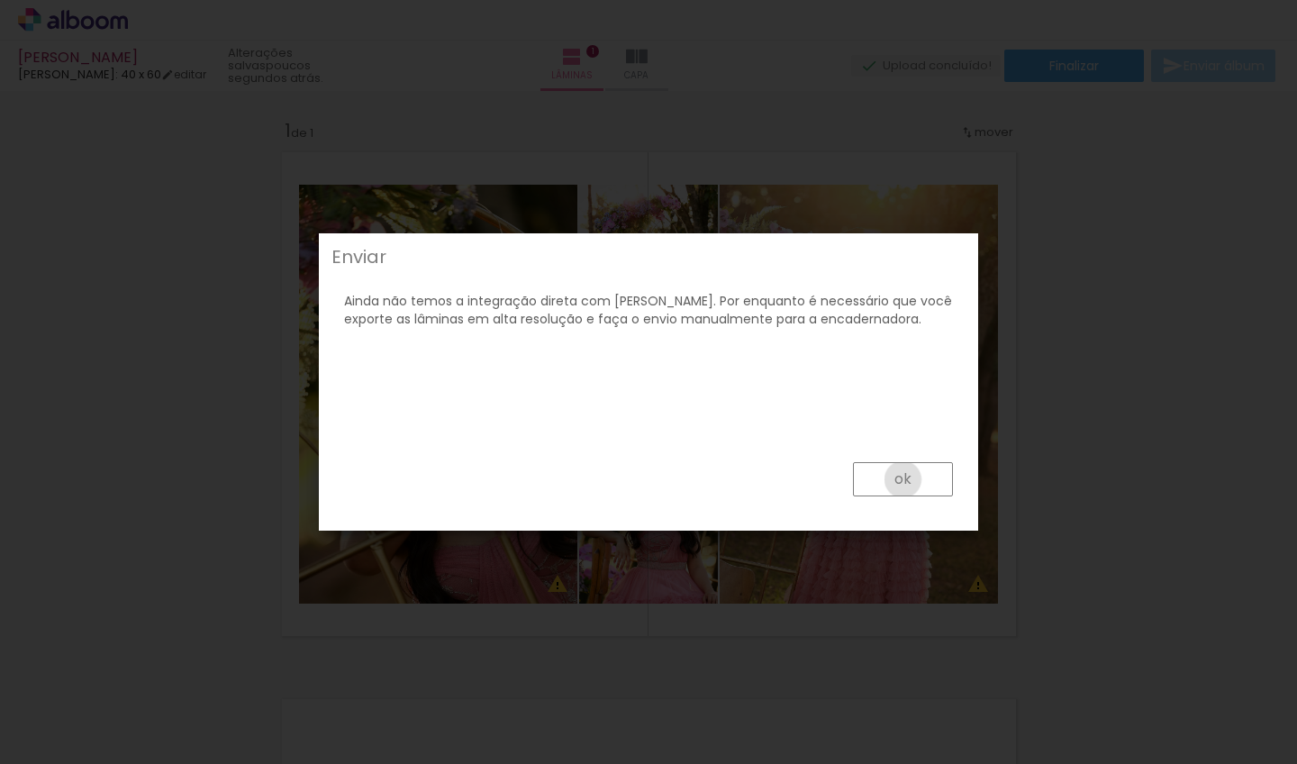
click at [0, 0] on slot "ok" at bounding box center [0, 0] width 0 height 0
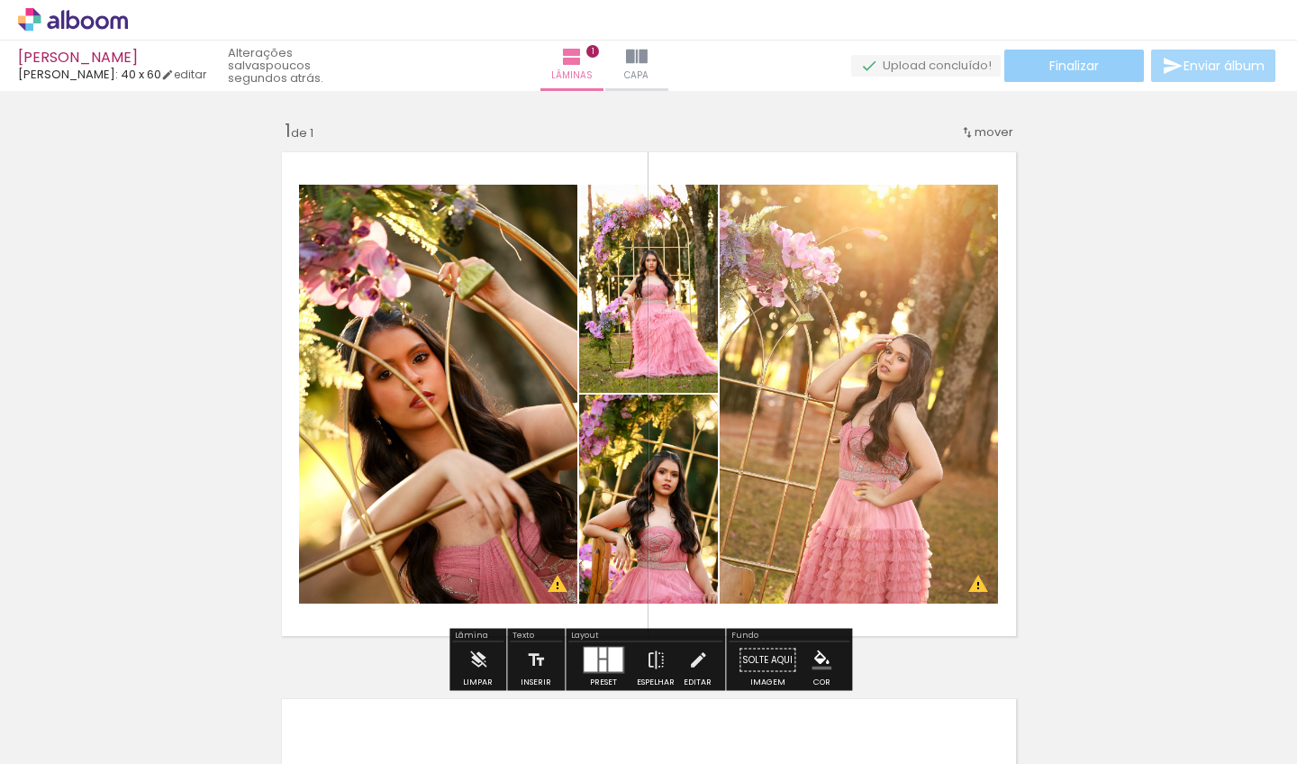
click at [1060, 66] on span "Finalizar" at bounding box center [1074, 65] width 50 height 13
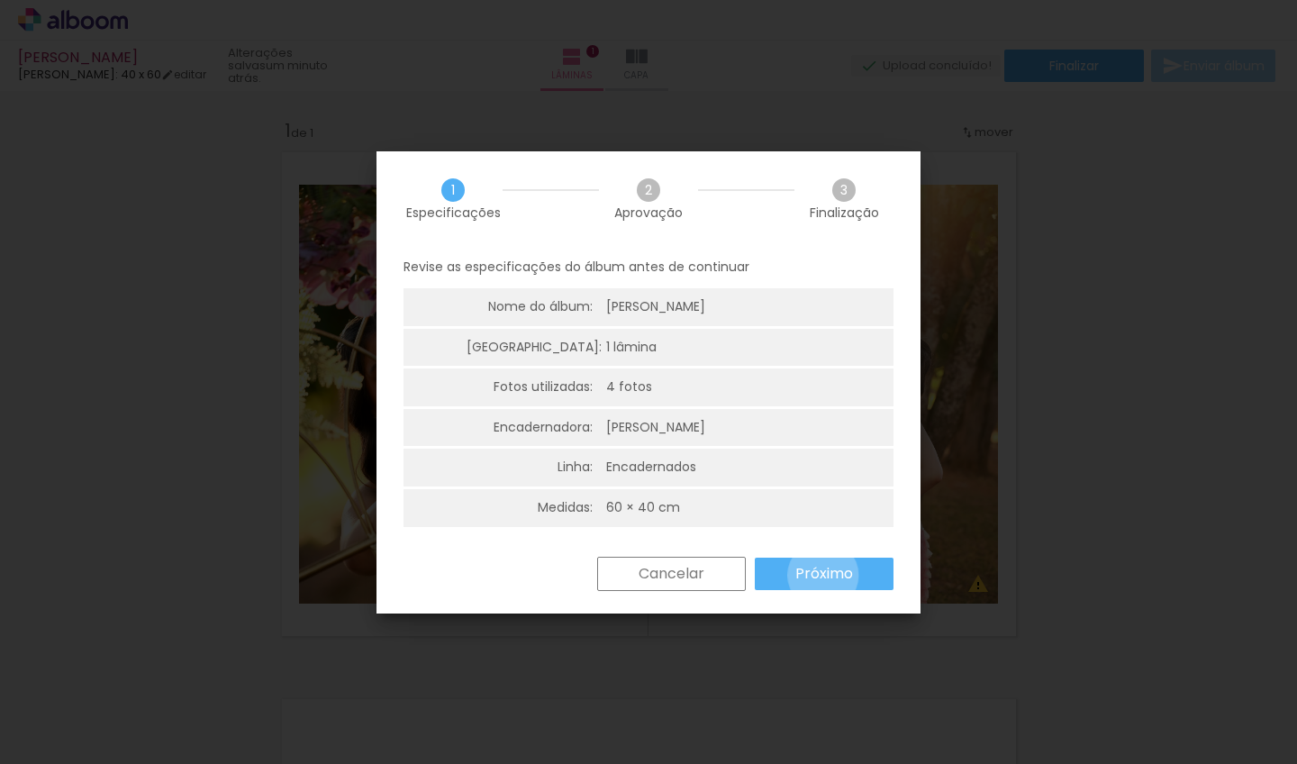
click at [0, 0] on slot "Próximo" at bounding box center [0, 0] width 0 height 0
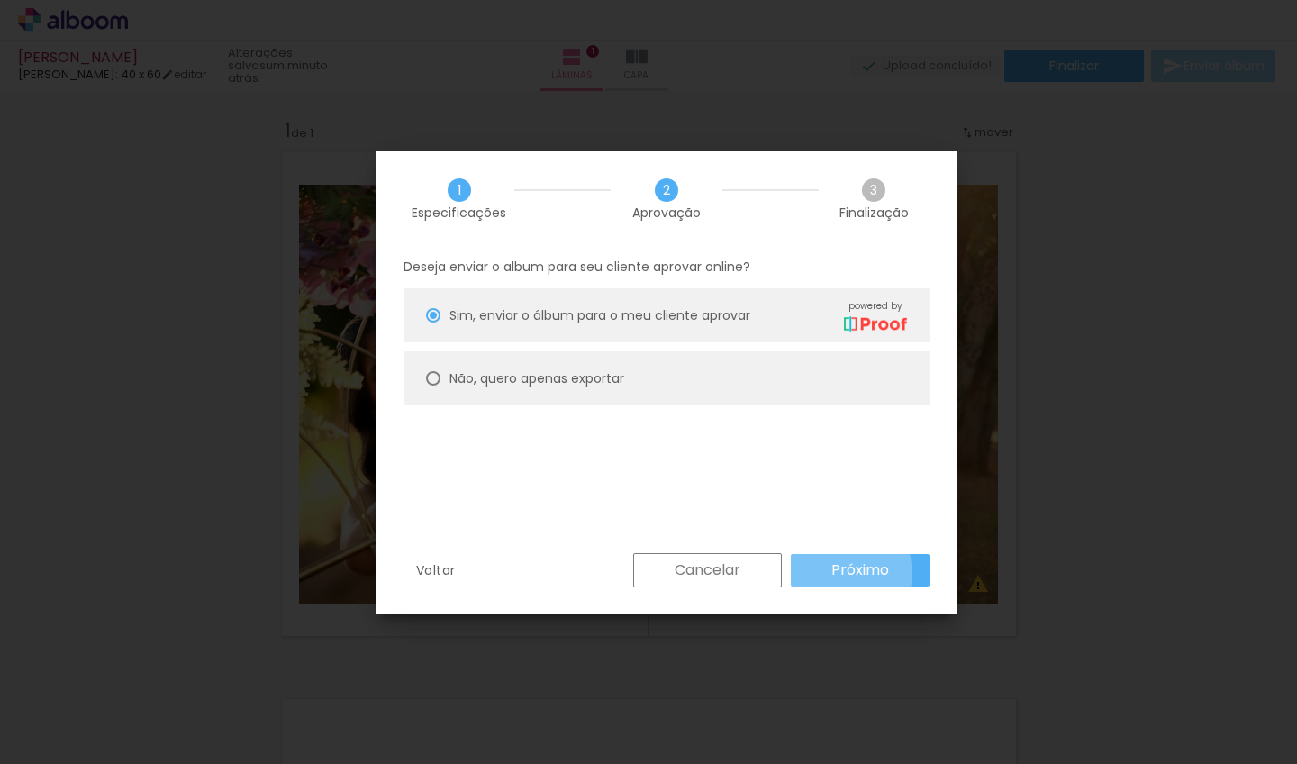
click at [824, 573] on paper-button "Próximo" at bounding box center [860, 570] width 139 height 32
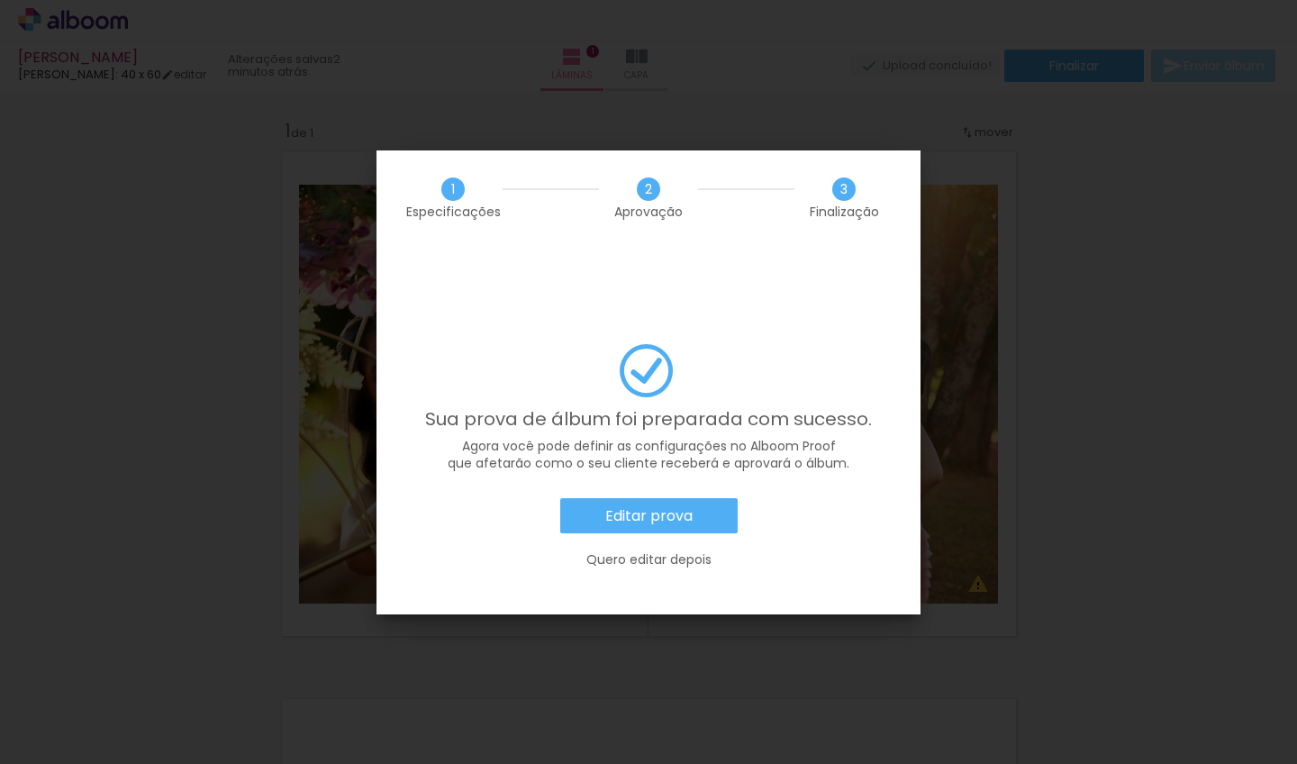
click at [0, 0] on slot "Quero editar depois" at bounding box center [0, 0] width 0 height 0
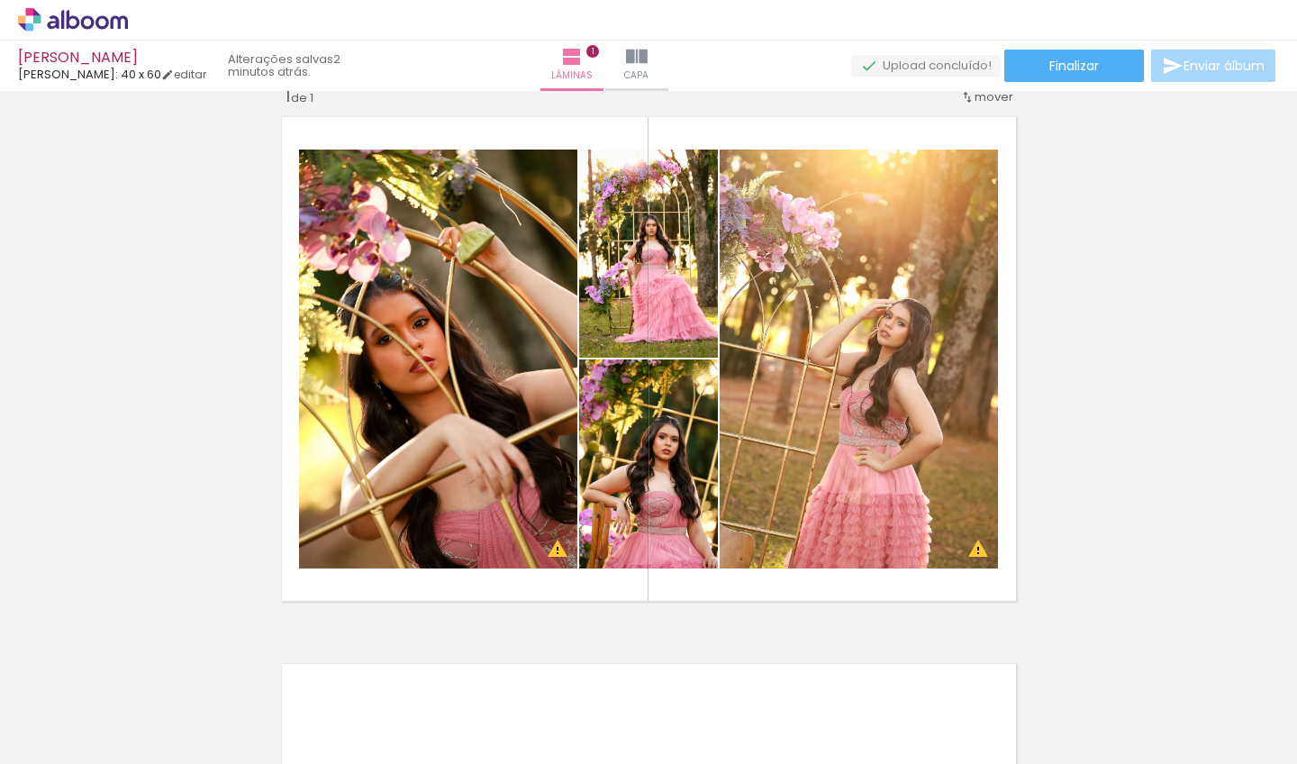
scroll to position [32, 0]
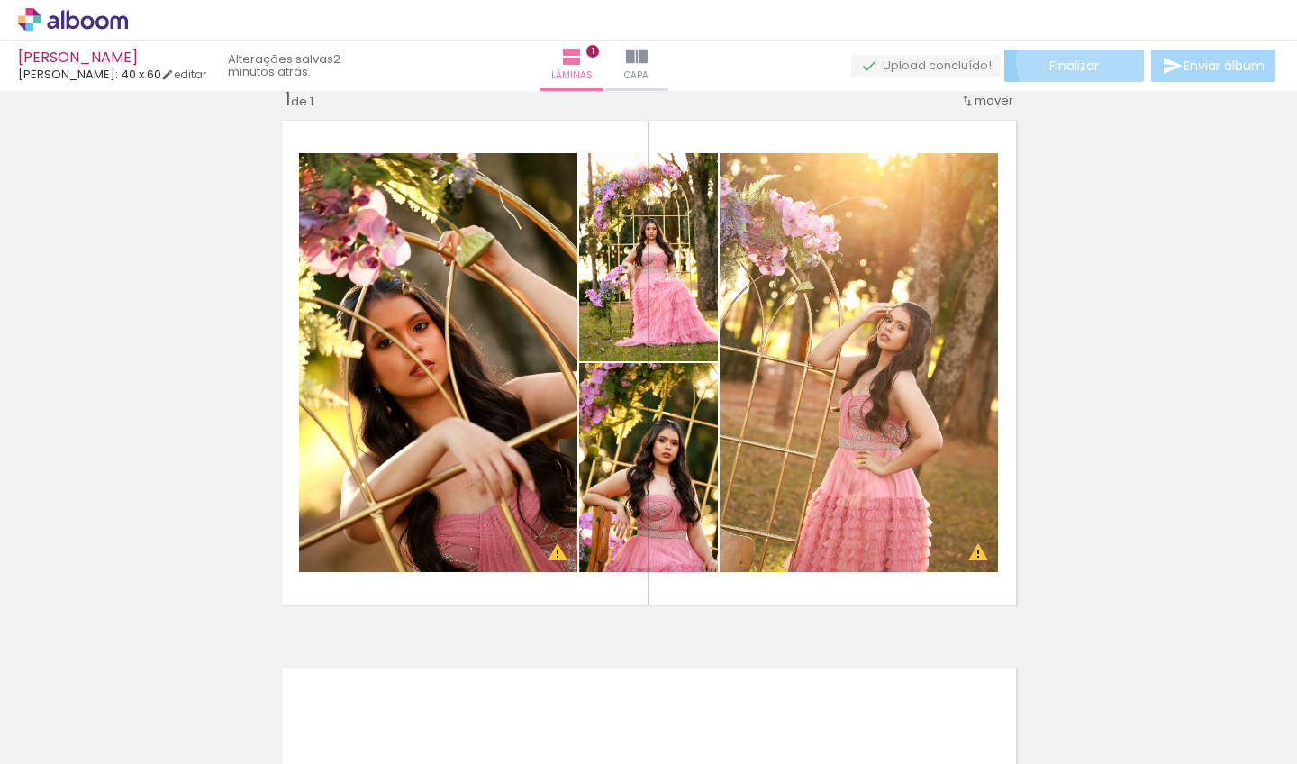
click at [1081, 60] on span "Finalizar" at bounding box center [1074, 65] width 50 height 13
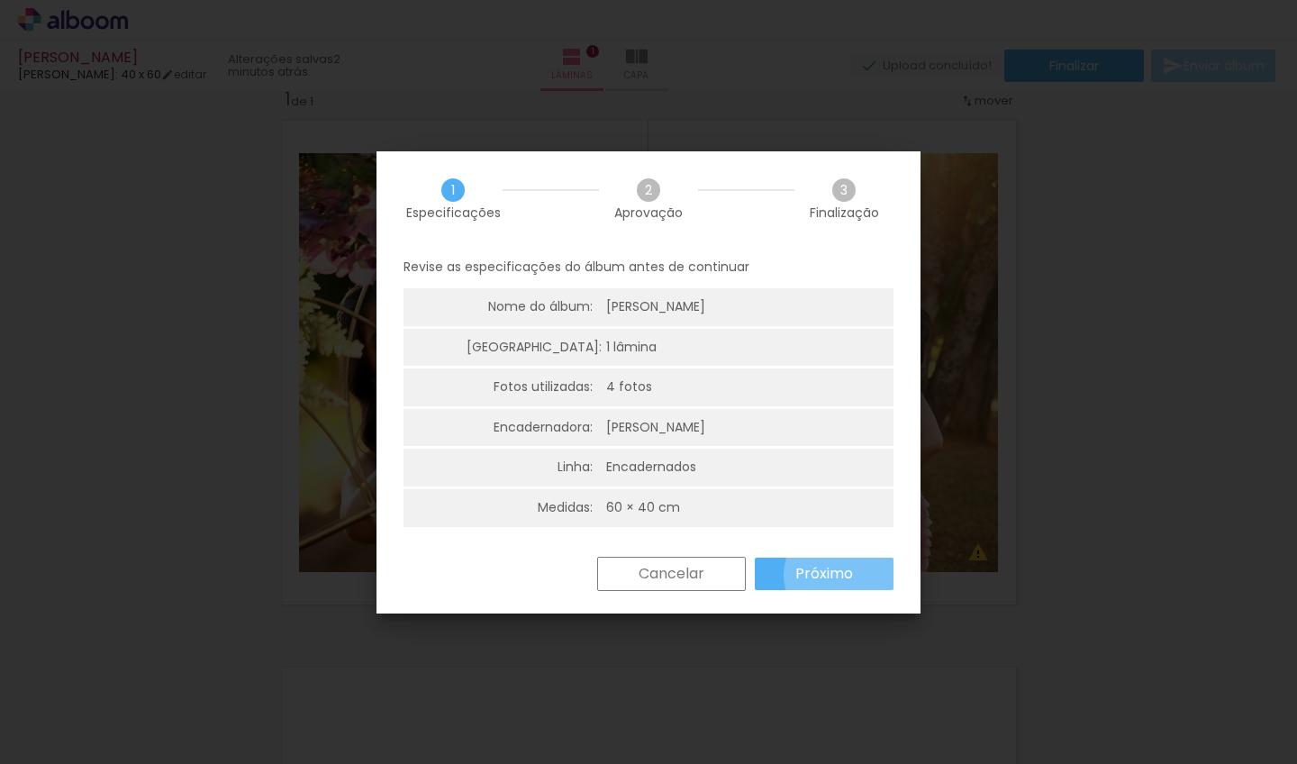
click at [855, 571] on paper-button "Próximo" at bounding box center [824, 573] width 139 height 32
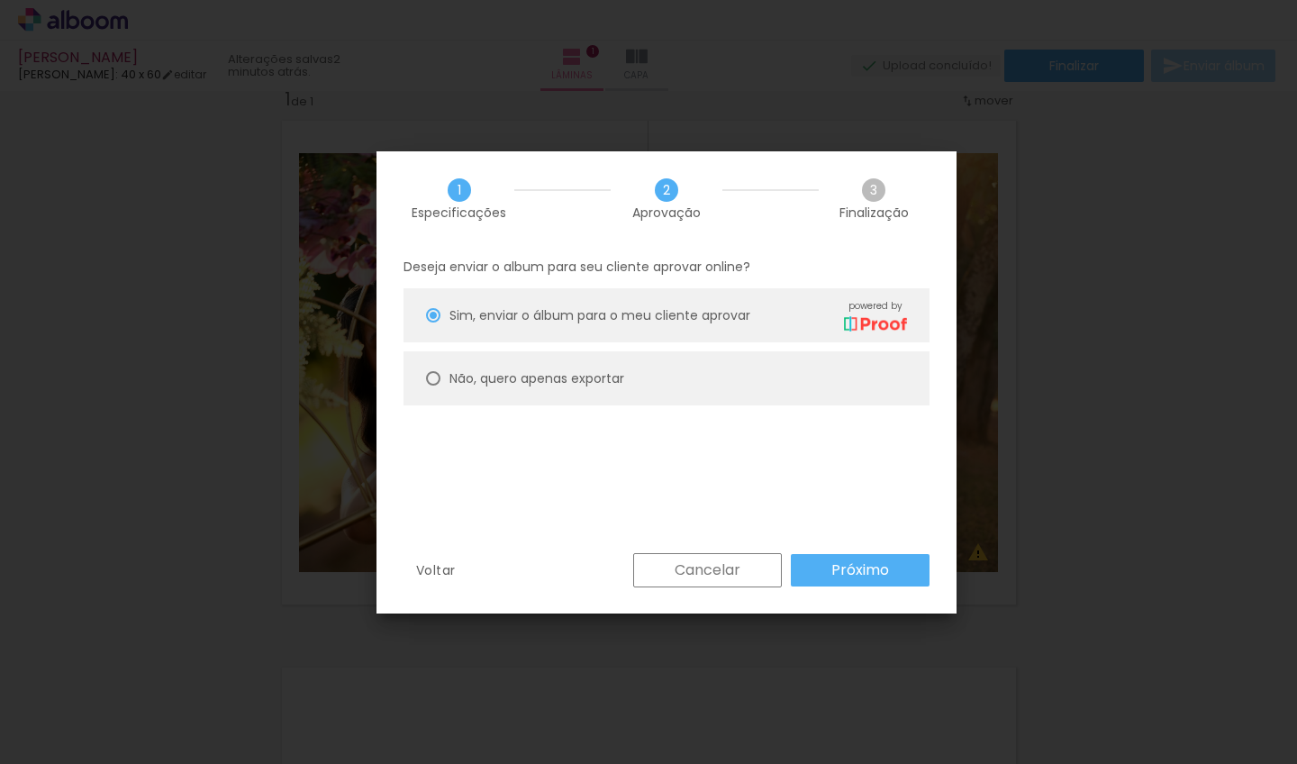
click at [0, 0] on slot "Próximo" at bounding box center [0, 0] width 0 height 0
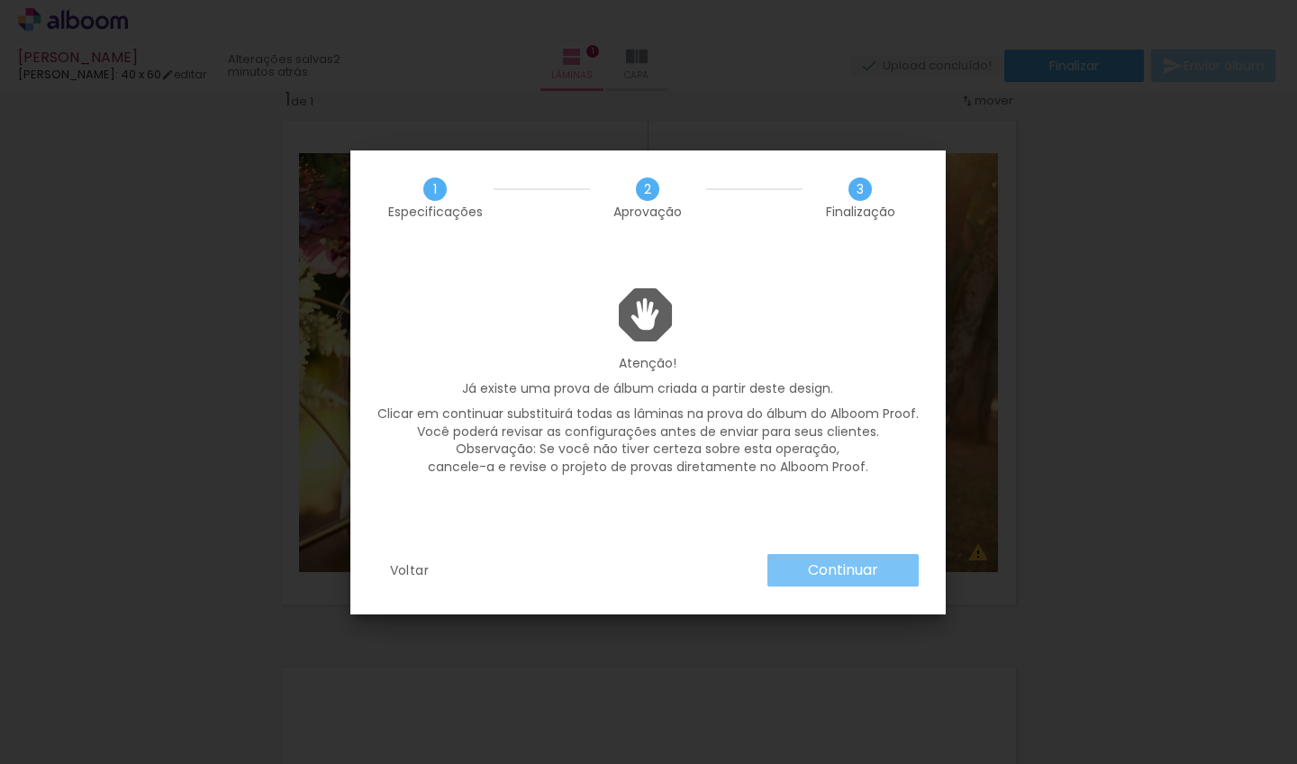
click at [0, 0] on slot "Continuar" at bounding box center [0, 0] width 0 height 0
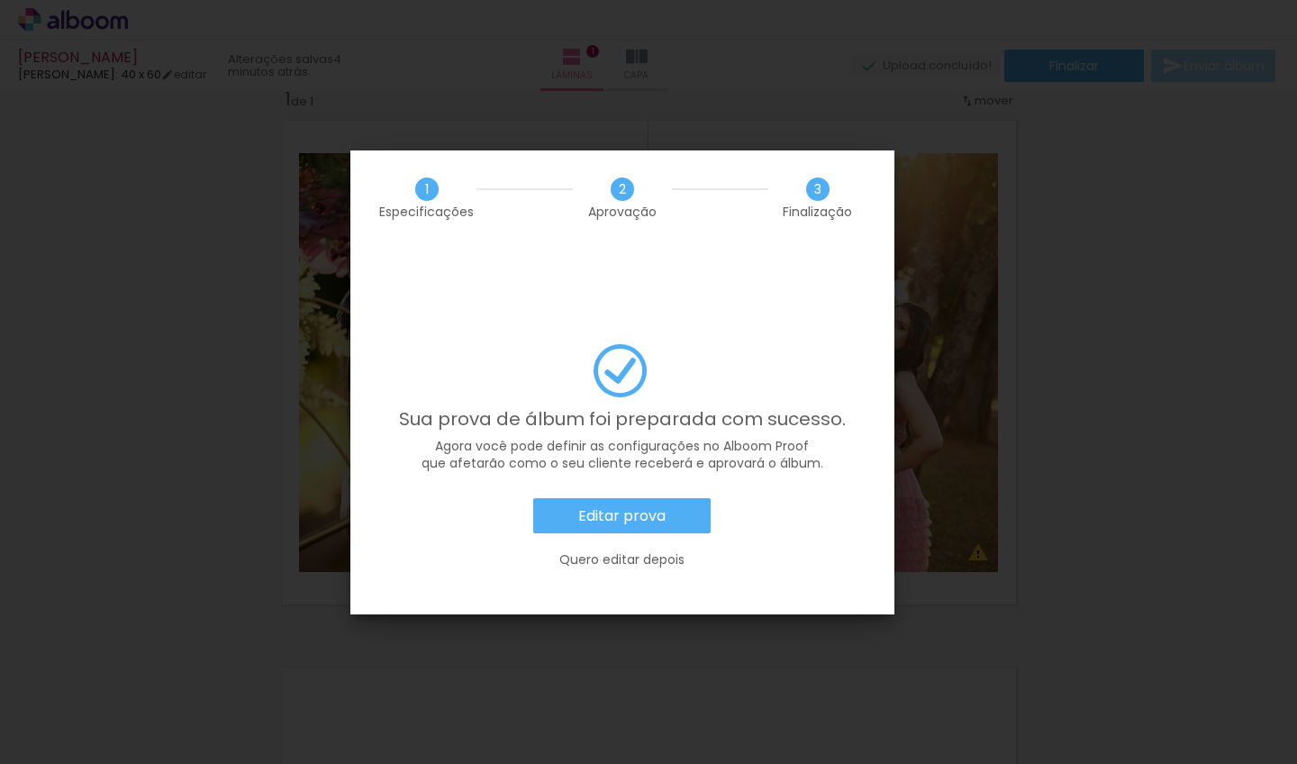
click at [0, 0] on slot "Quero editar depois" at bounding box center [0, 0] width 0 height 0
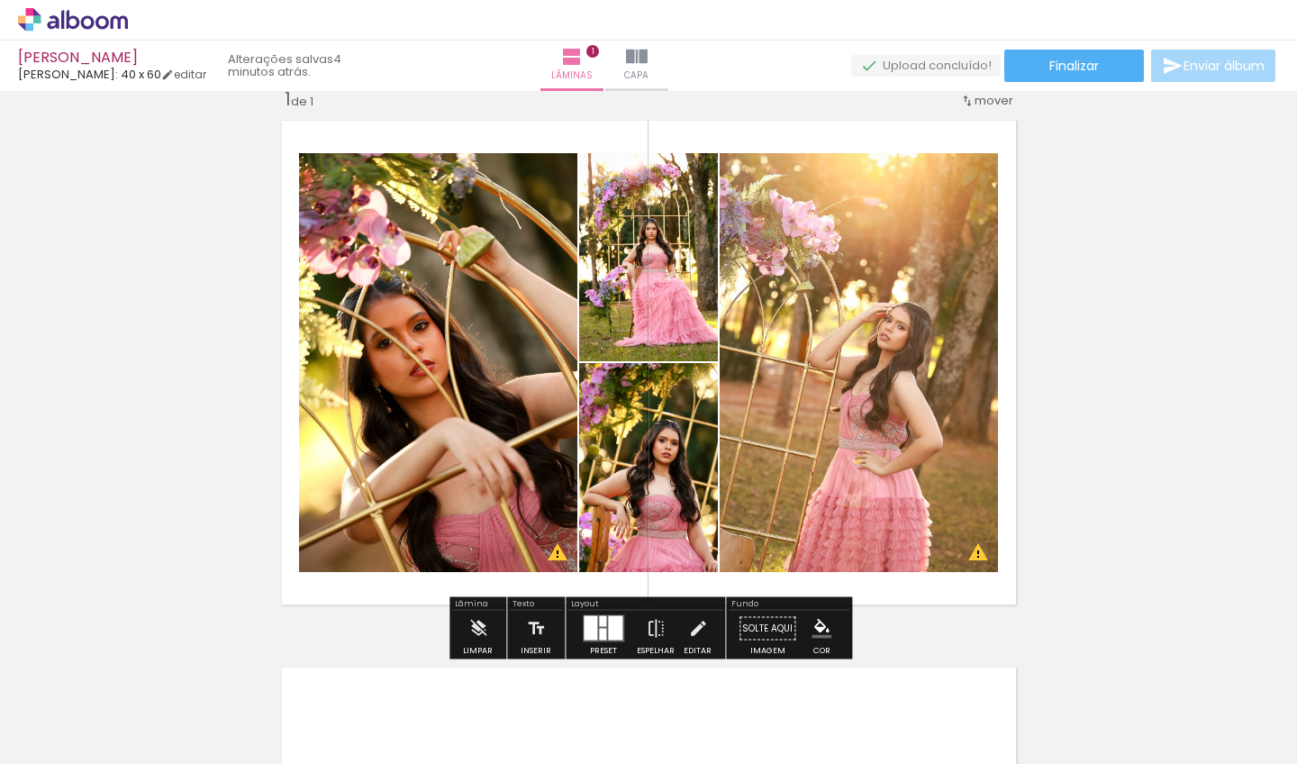
click at [911, 59] on quentale-upload-monitor at bounding box center [925, 66] width 149 height 23
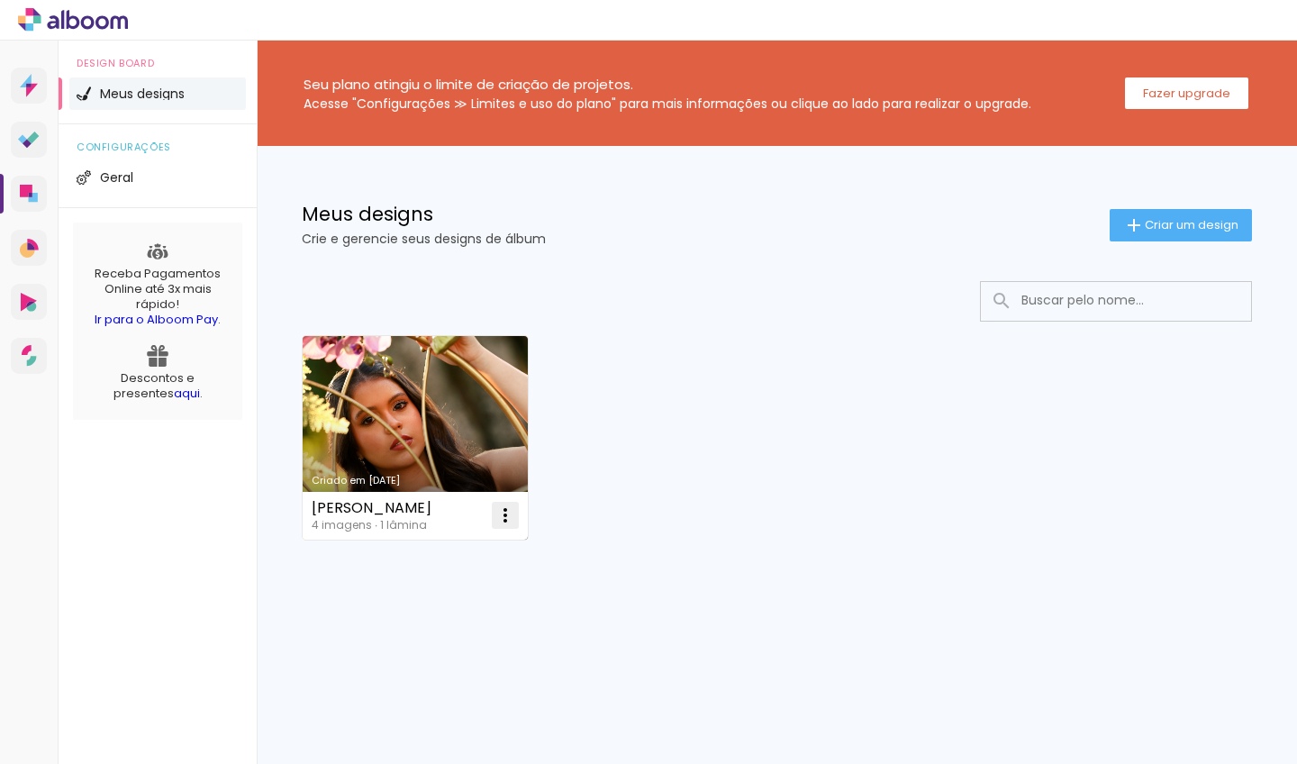
click at [499, 514] on iron-icon at bounding box center [505, 515] width 22 height 22
click at [457, 590] on span "Fazer uma cópia" at bounding box center [437, 592] width 105 height 13
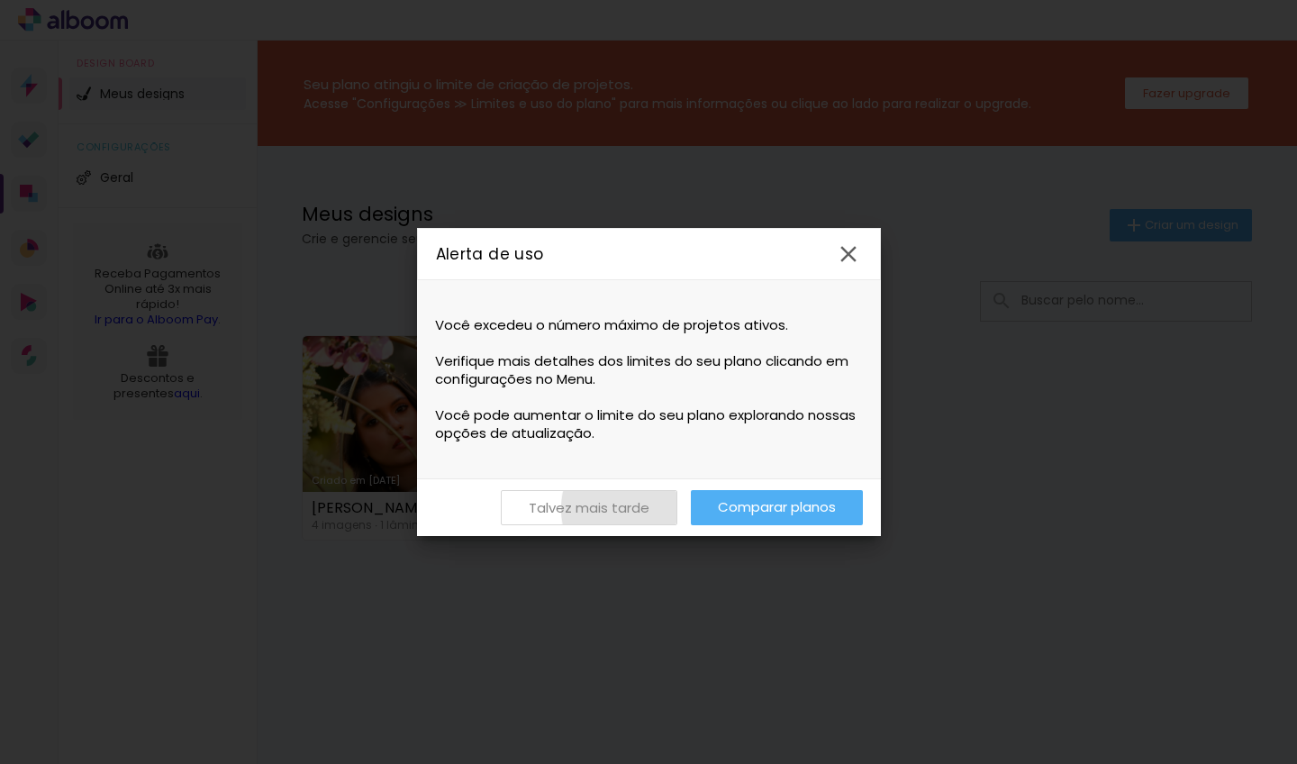
click at [0, 0] on slot "Talvez mais tarde" at bounding box center [0, 0] width 0 height 0
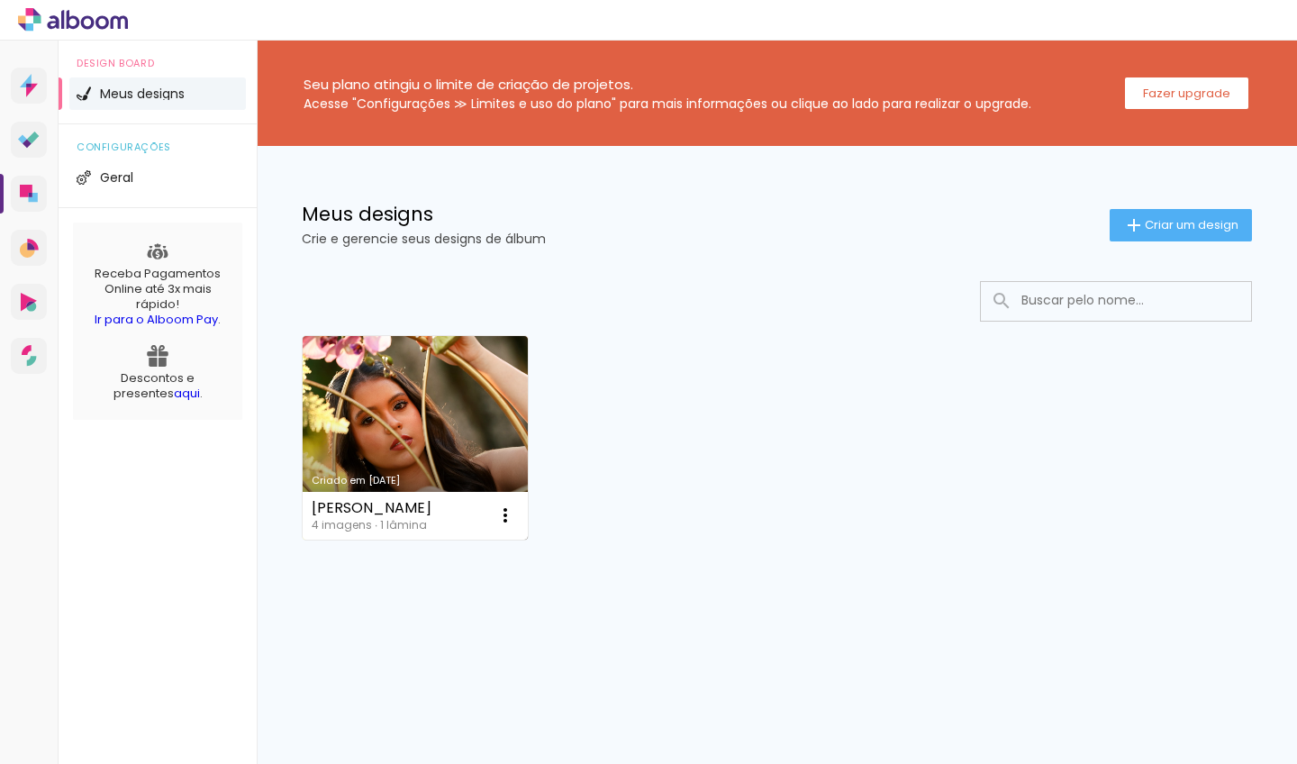
click at [420, 368] on link "Criado em [DATE]" at bounding box center [415, 438] width 225 height 204
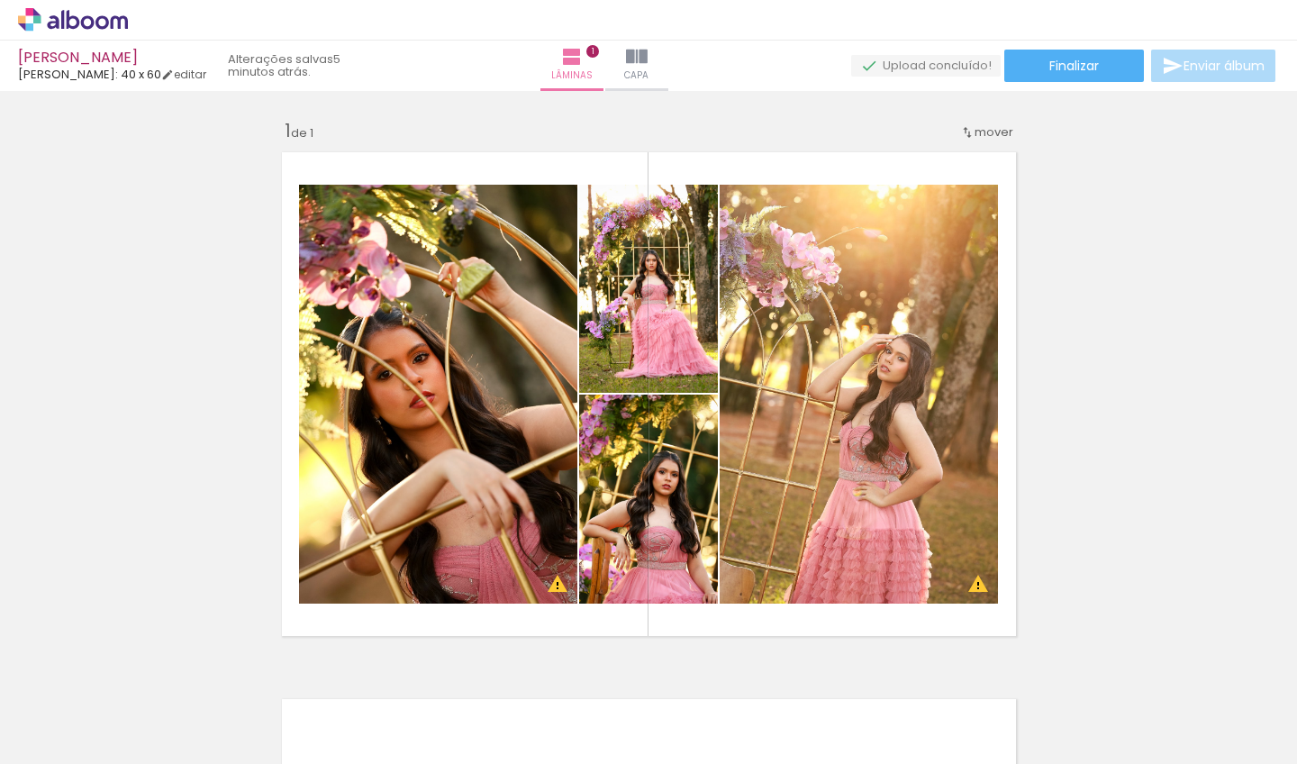
click at [1206, 67] on span "Enviar álbum" at bounding box center [1223, 65] width 81 height 13
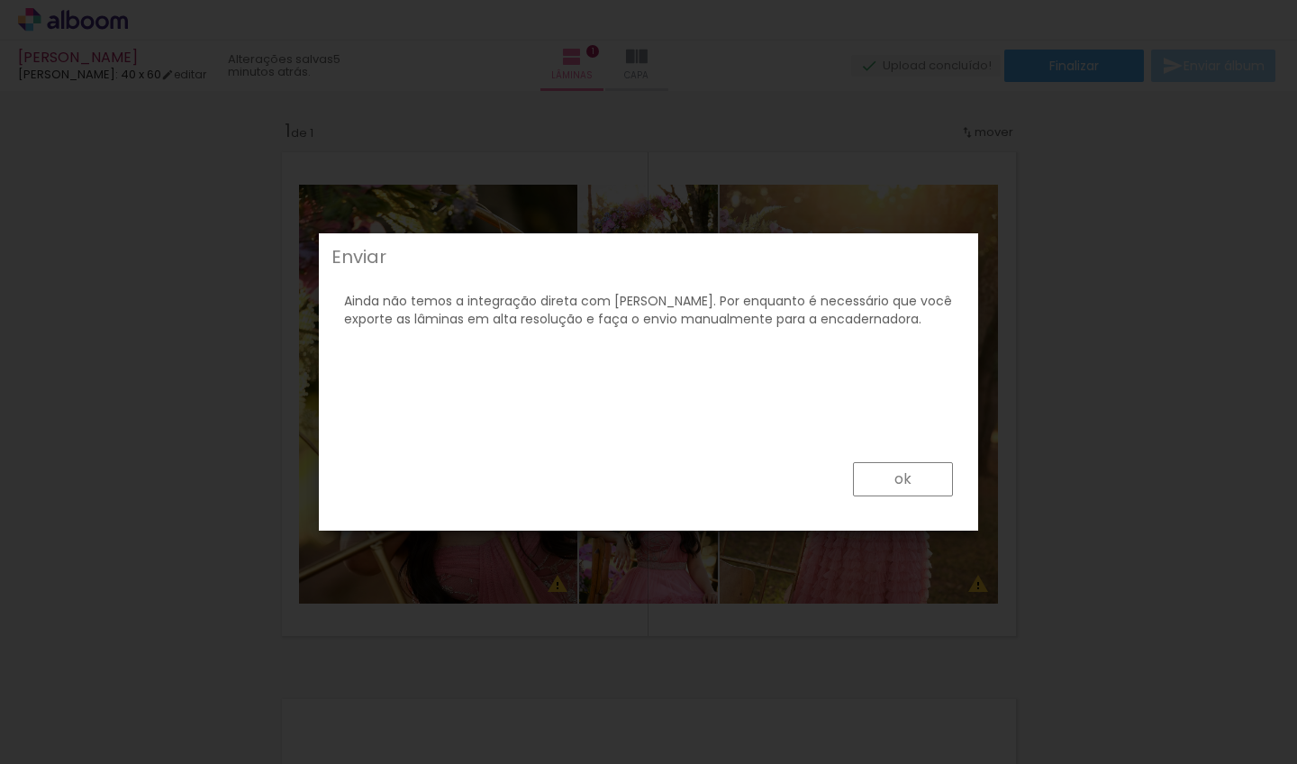
click at [893, 470] on paper-button "ok" at bounding box center [903, 479] width 100 height 34
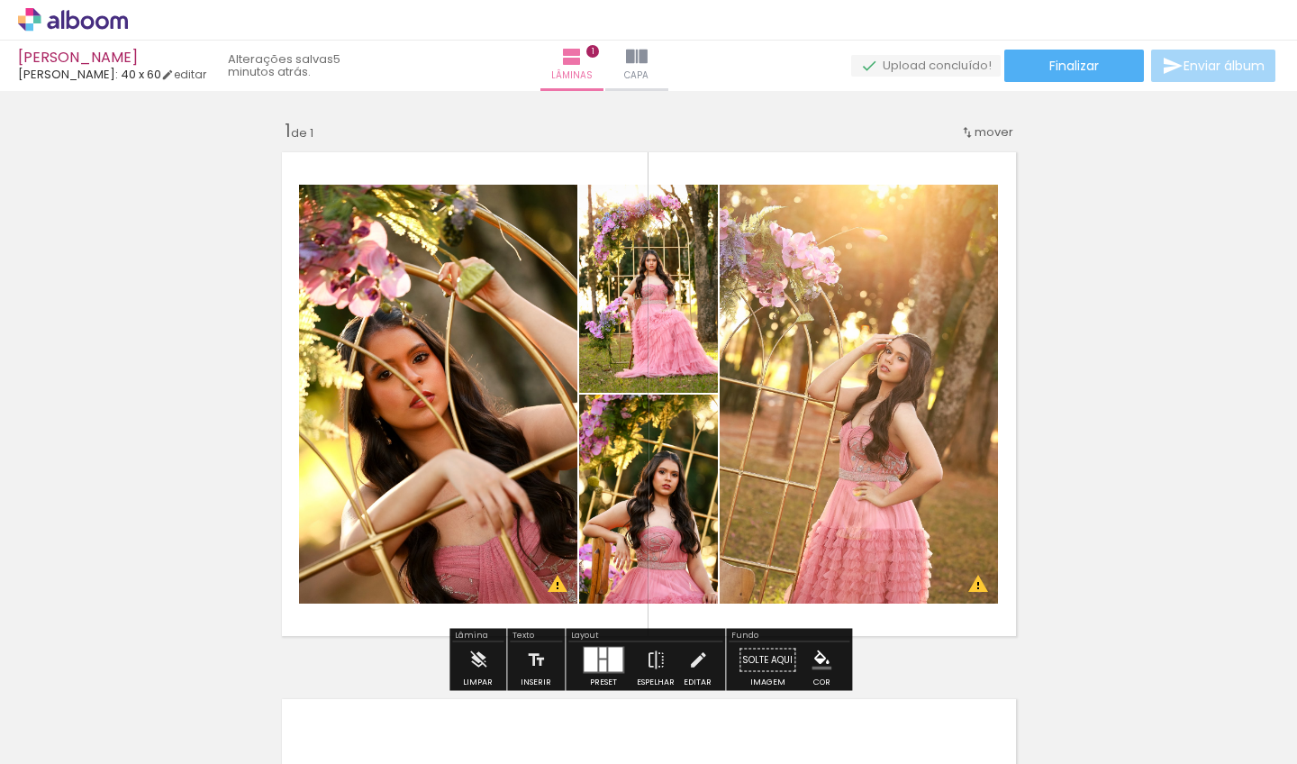
click at [996, 132] on span "mover" at bounding box center [993, 131] width 39 height 17
click at [1103, 189] on div "Inserir lâmina 1 de 1 O Designbox precisará aumentar a sua imagem em 193% para …" at bounding box center [648, 644] width 1297 height 1094
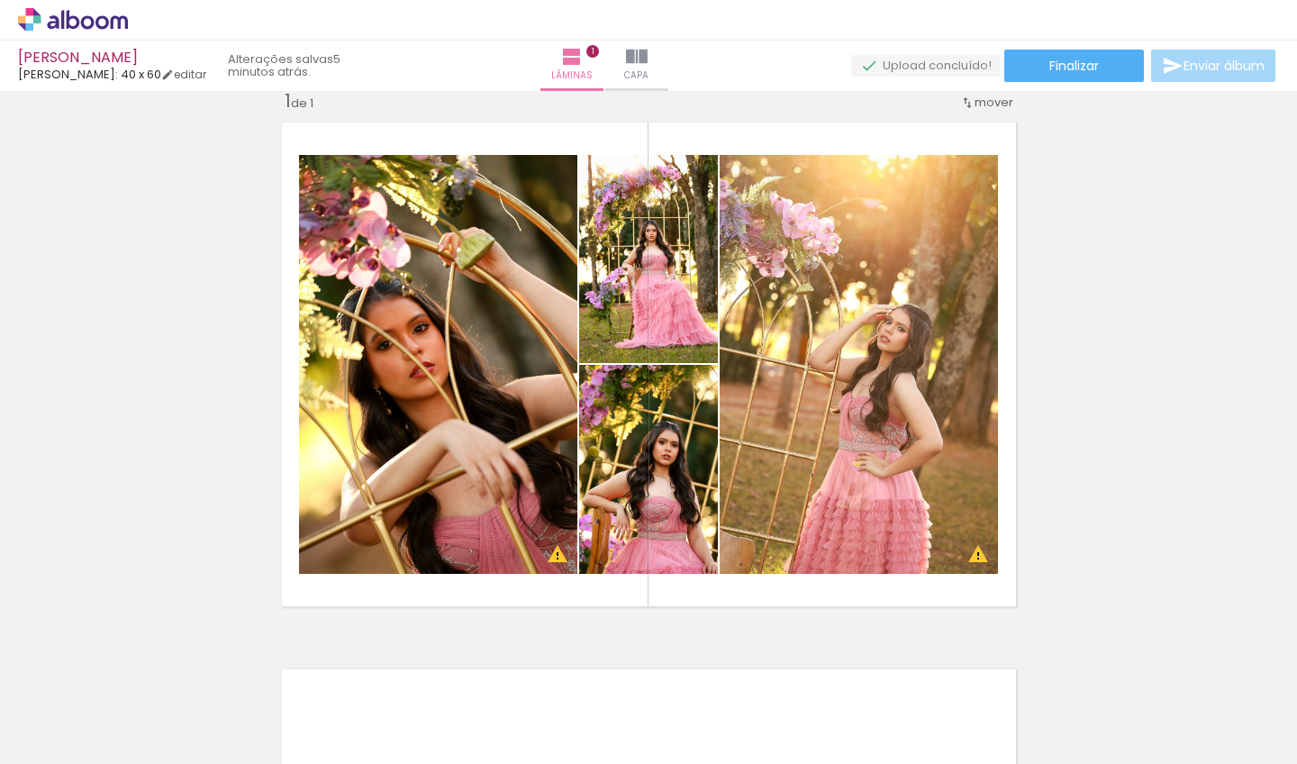
scroll to position [14, 0]
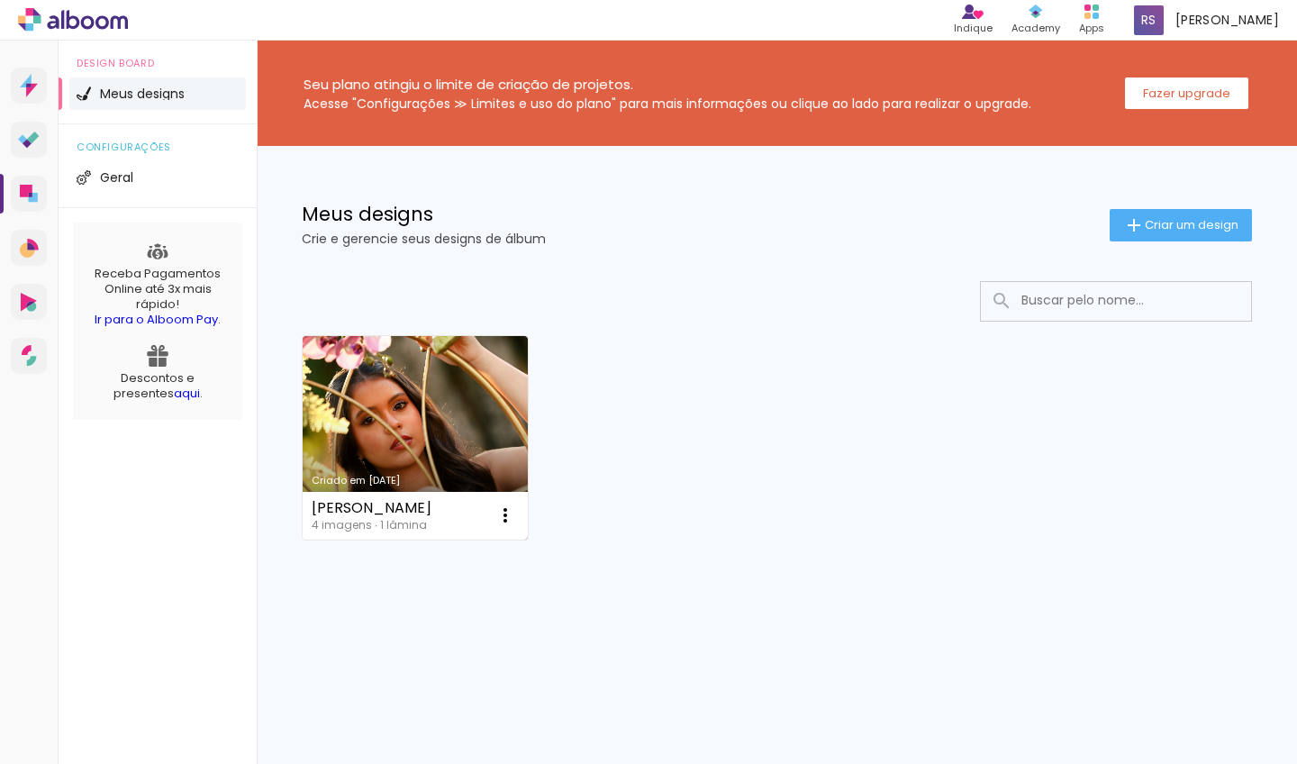
click at [439, 368] on link "Criado em [DATE]" at bounding box center [415, 438] width 225 height 204
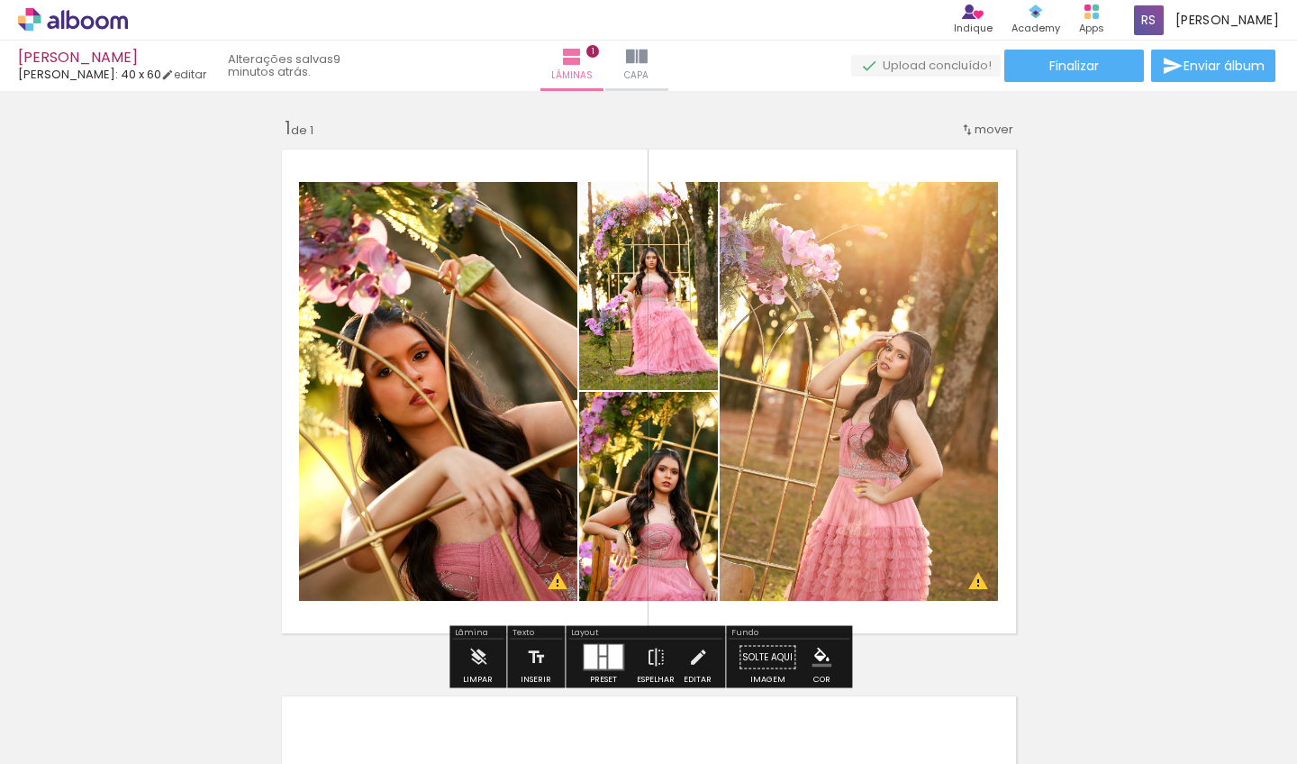
scroll to position [6, 0]
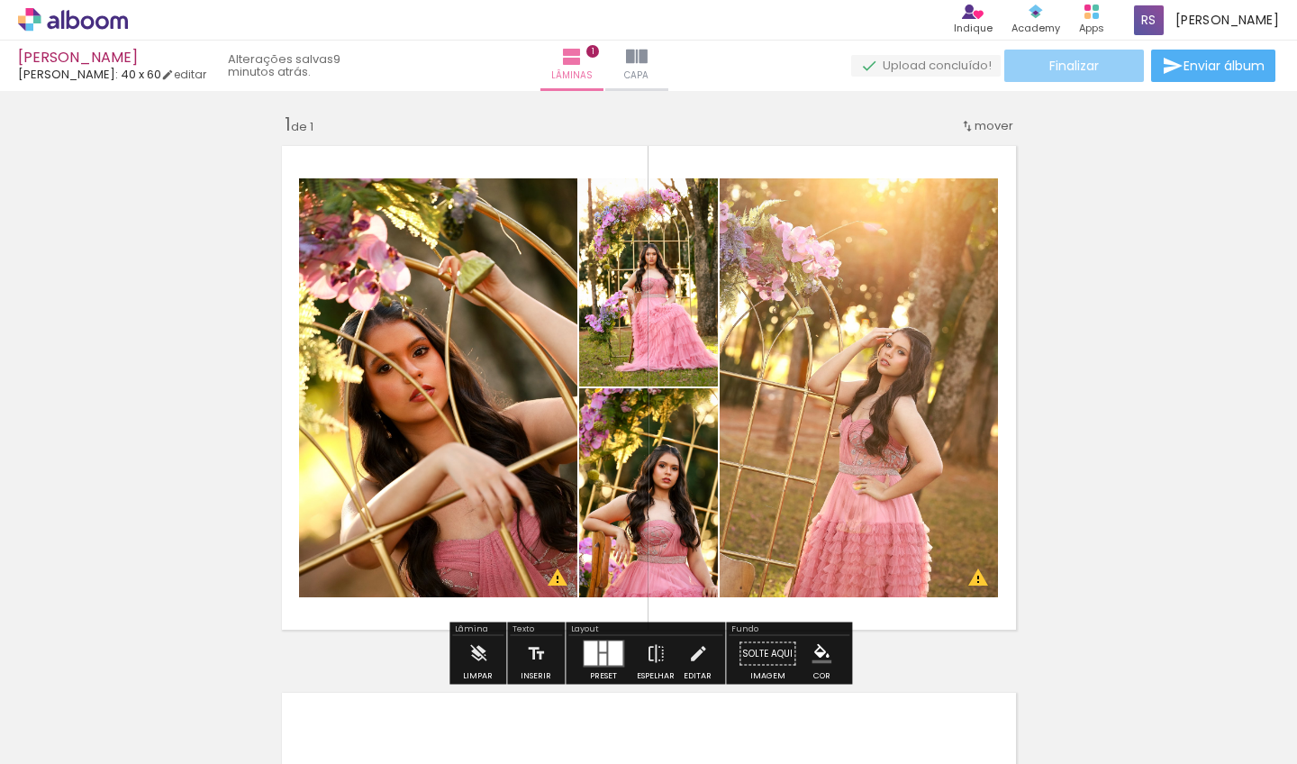
click at [1069, 63] on span "Finalizar" at bounding box center [1074, 65] width 50 height 13
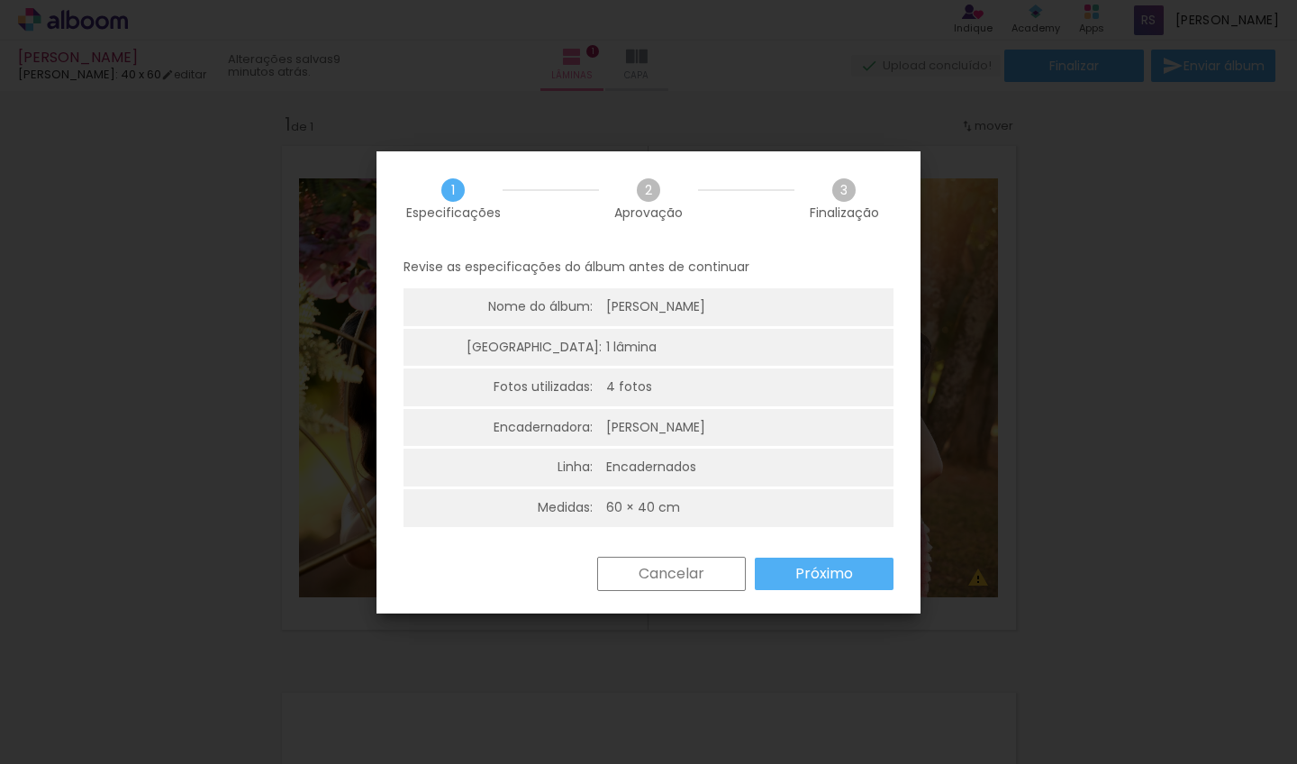
click at [0, 0] on slot "Próximo" at bounding box center [0, 0] width 0 height 0
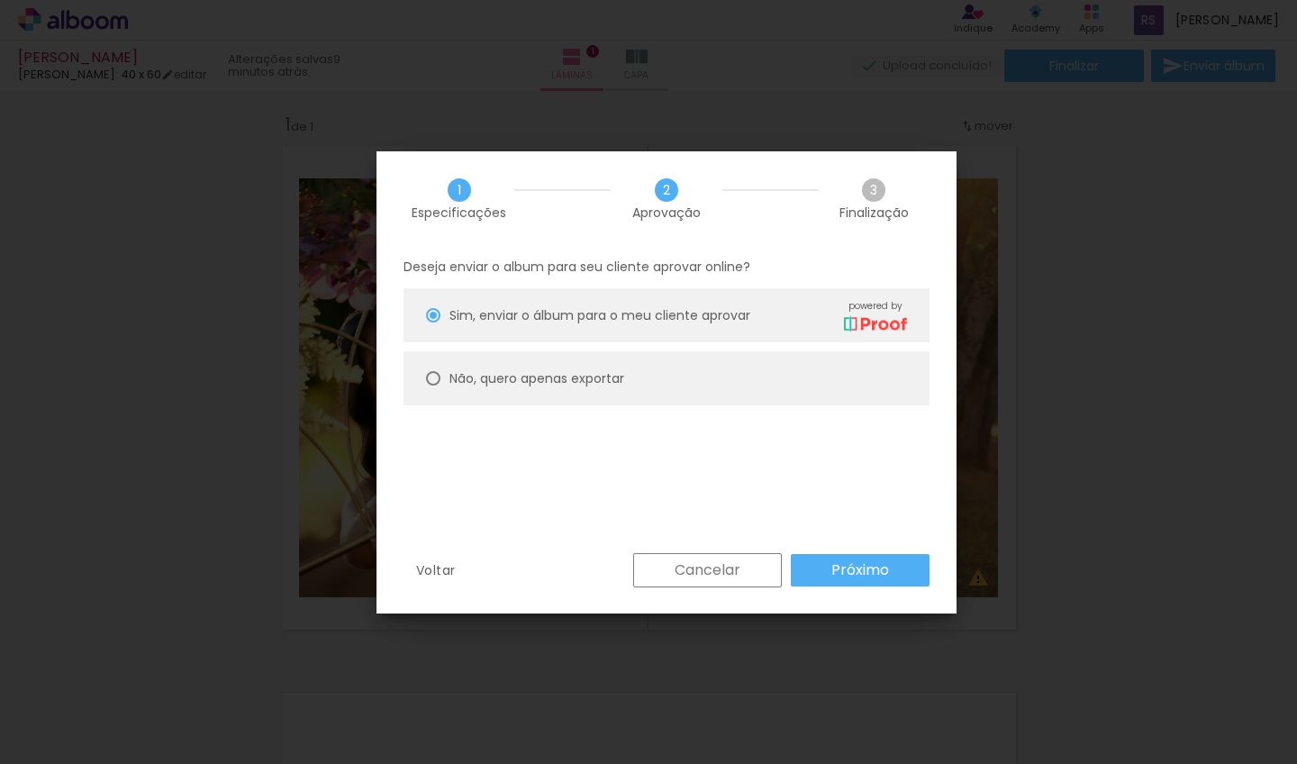
click at [435, 368] on paper-radio-button "Não, quero apenas exportar" at bounding box center [666, 378] width 526 height 54
type paper-radio-button "on"
click at [0, 0] on slot "Próximo" at bounding box center [0, 0] width 0 height 0
type input "Alta, 300 DPI"
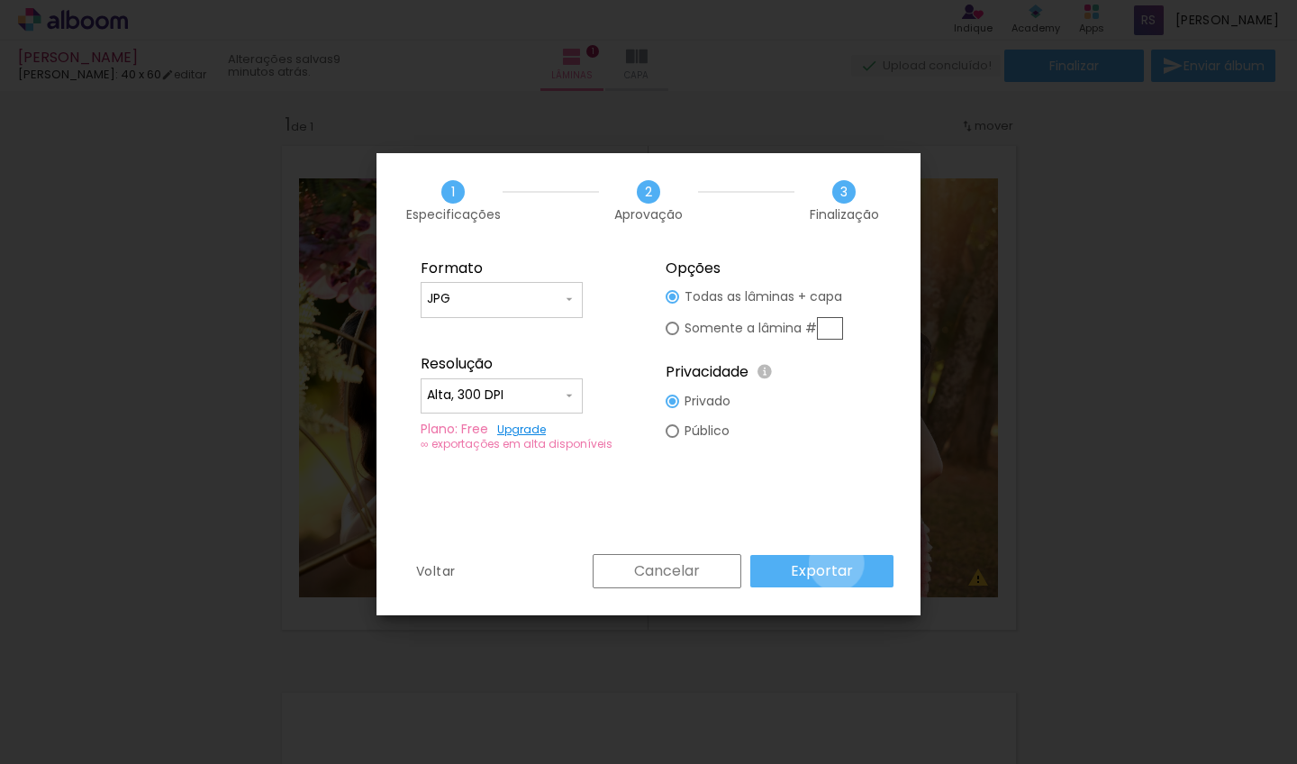
click at [0, 0] on slot "Exportar" at bounding box center [0, 0] width 0 height 0
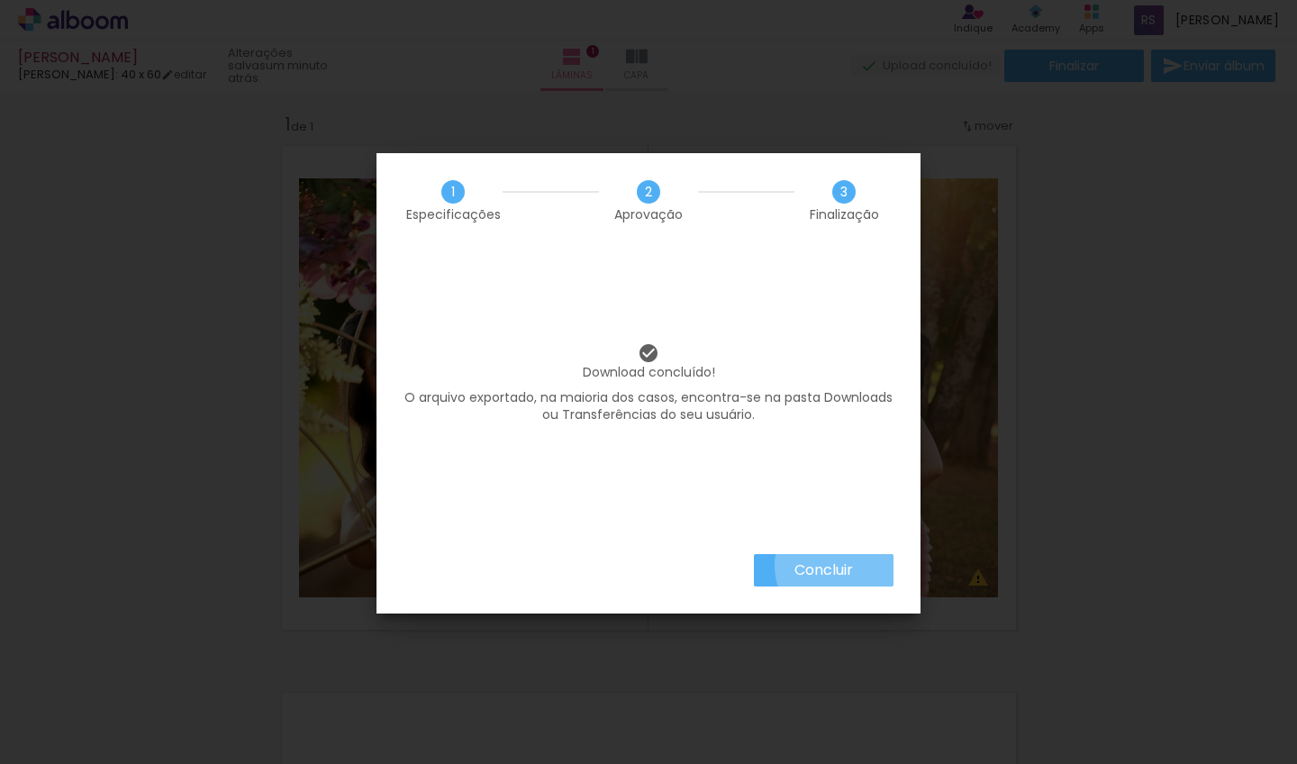
click at [0, 0] on slot "Concluir" at bounding box center [0, 0] width 0 height 0
